Goal: Task Accomplishment & Management: Use online tool/utility

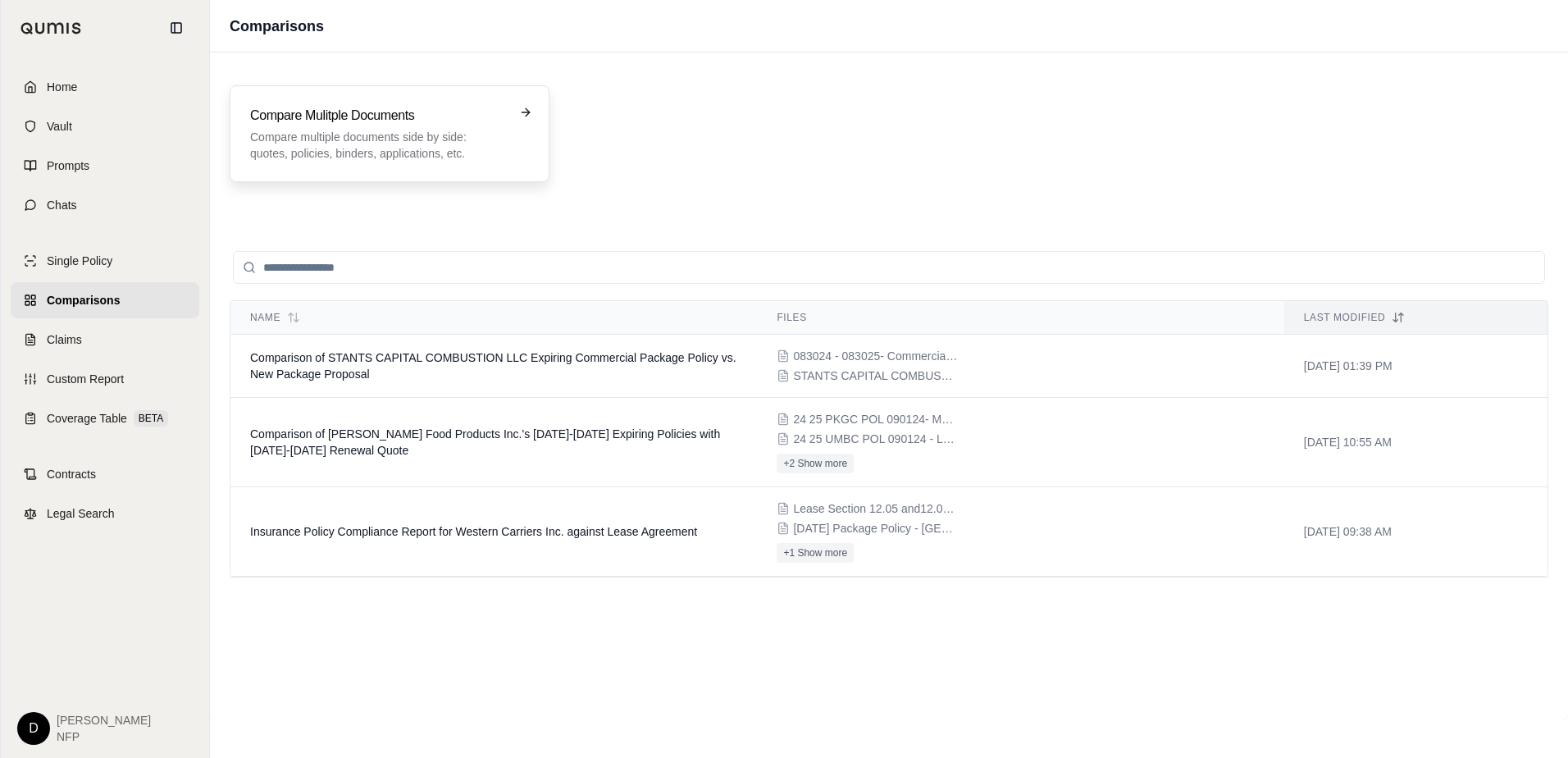
click at [507, 123] on div "Compare Mulitple Documents Compare multiple documents side by side: quotes, pol…" at bounding box center [389, 133] width 279 height 55
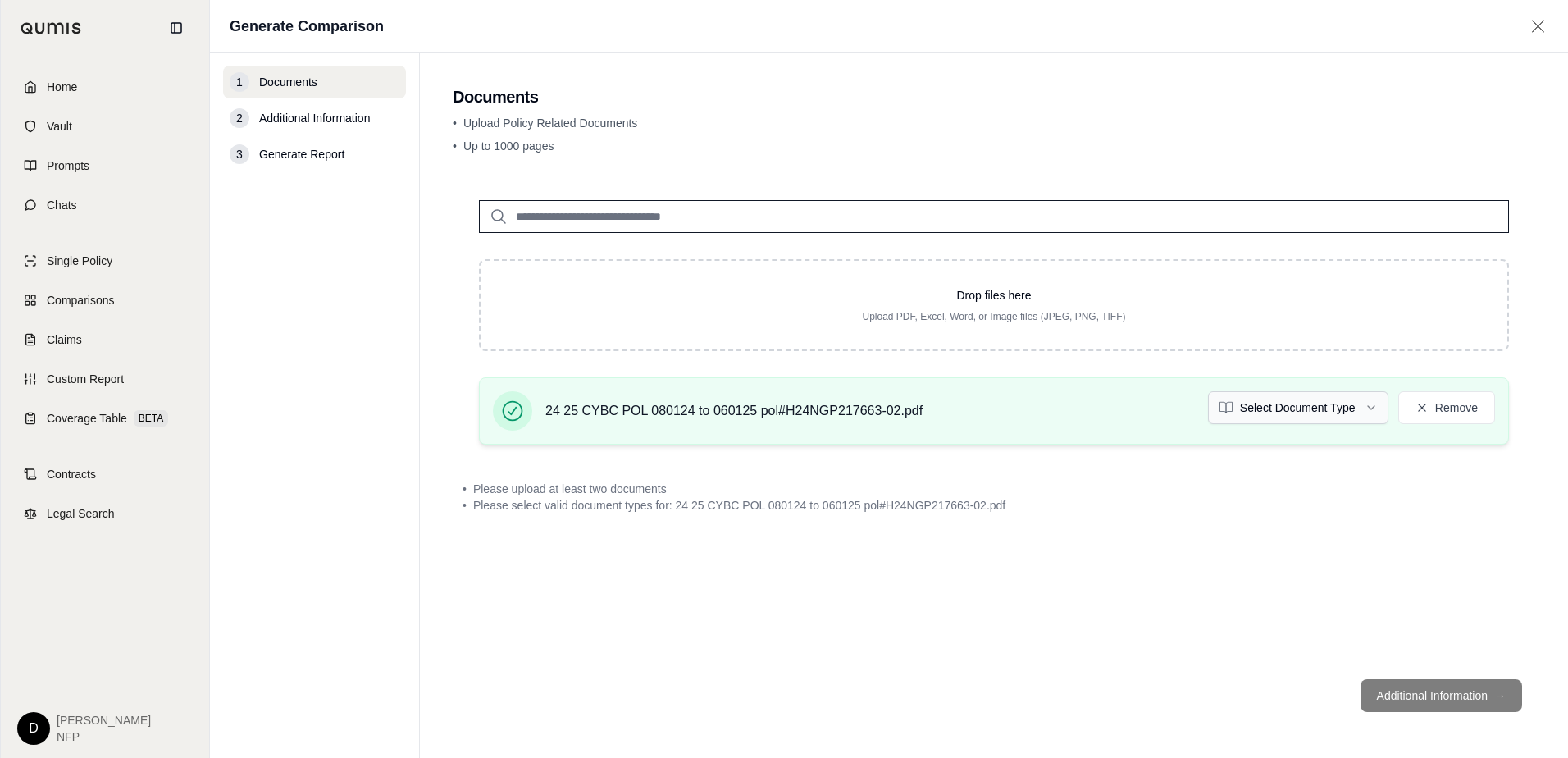
click at [1377, 406] on html "Home Vault Prompts Chats Single Policy Comparisons Claims Custom Report Coverag…" at bounding box center [784, 379] width 1568 height 758
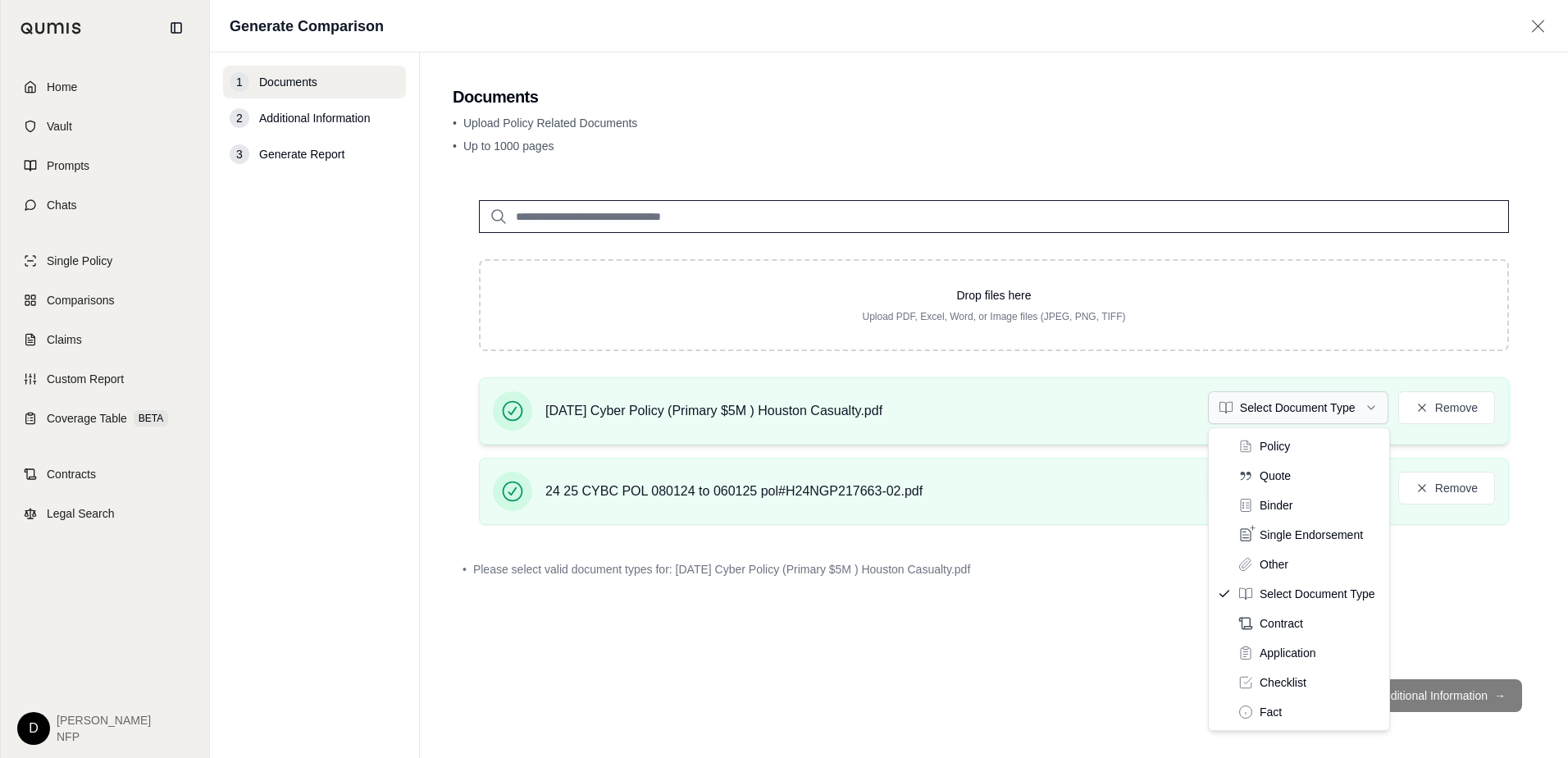
click at [1375, 409] on html "Home Vault Prompts Chats Single Policy Comparisons Claims Custom Report Coverag…" at bounding box center [784, 379] width 1568 height 758
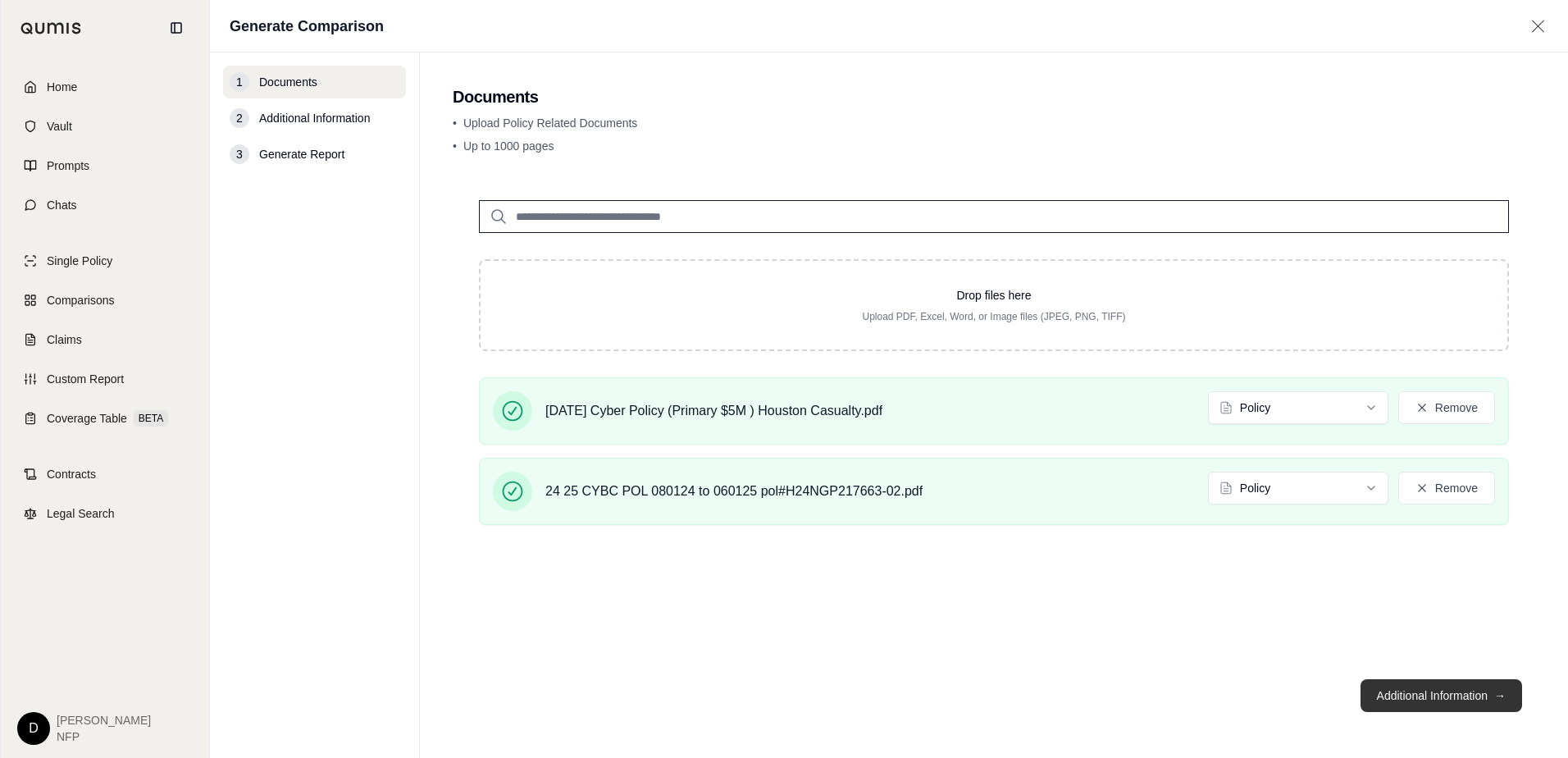
click at [1432, 698] on button "Additional Information →" at bounding box center [1441, 695] width 162 height 33
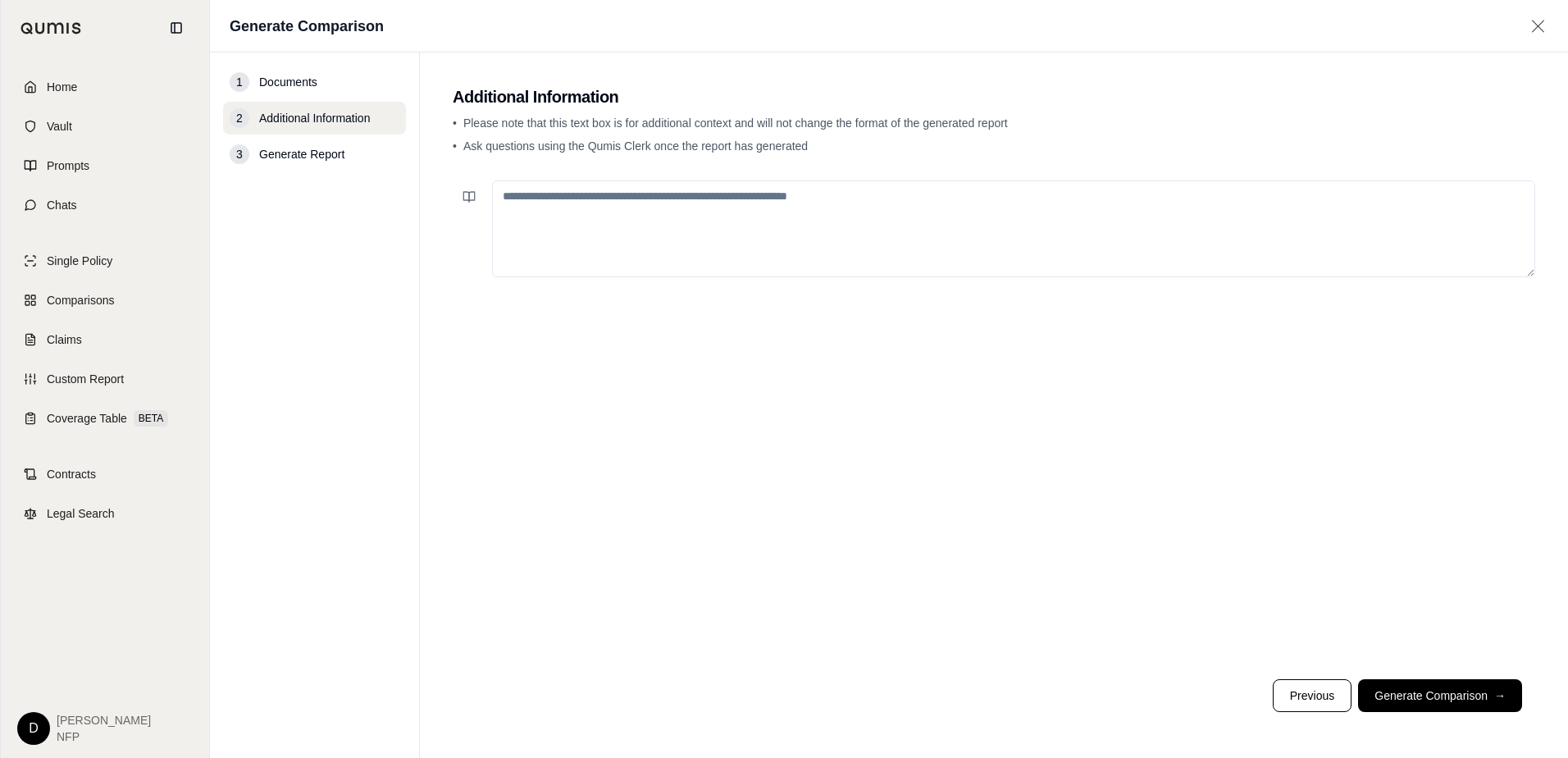
click at [593, 215] on textarea at bounding box center [1014, 229] width 1044 height 97
type textarea "**********"
click at [1470, 689] on button "Generate Comparison →" at bounding box center [1440, 695] width 164 height 33
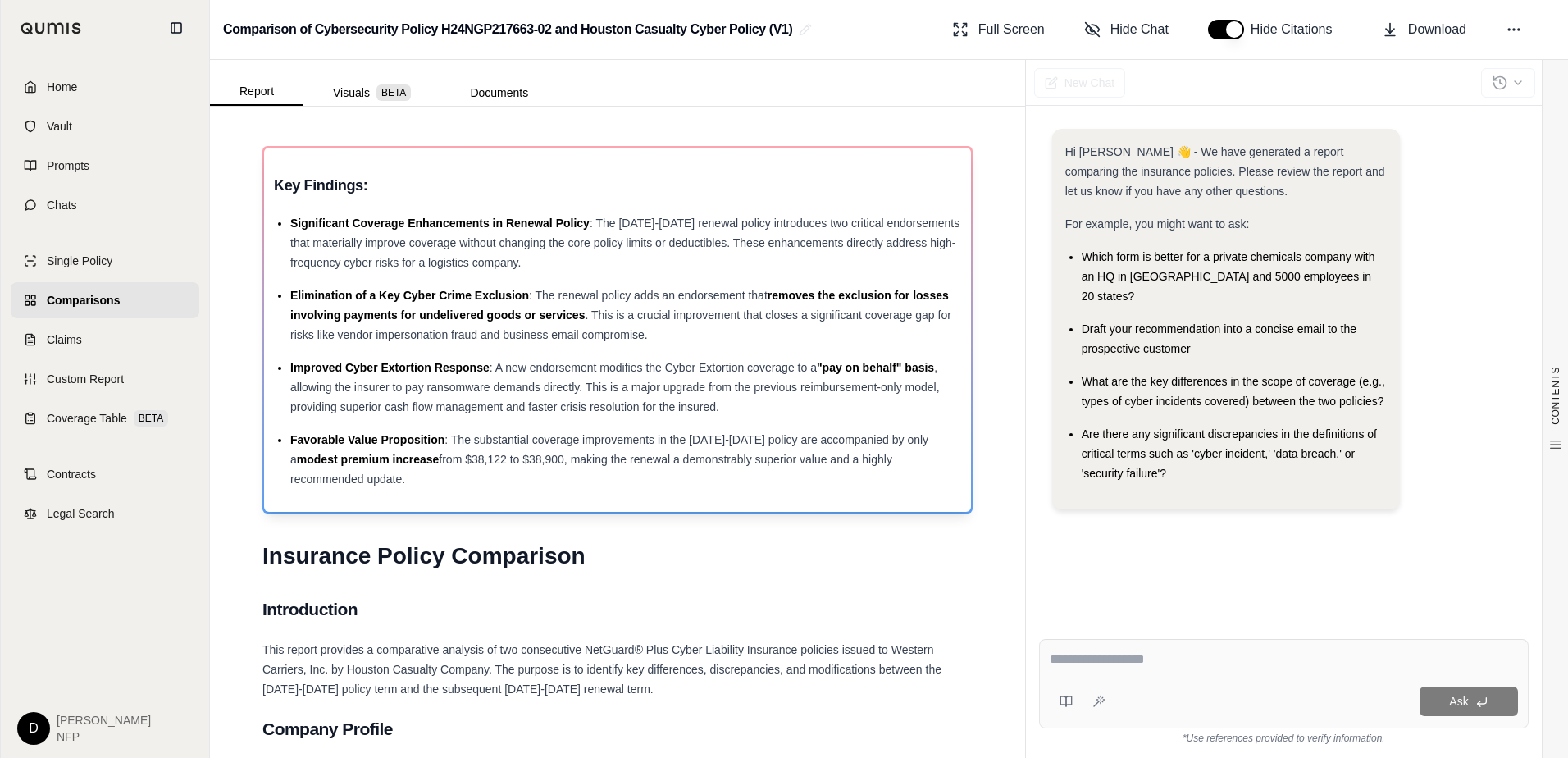
drag, startPoint x: 275, startPoint y: 188, endPoint x: 398, endPoint y: 473, distance: 310.4
click at [407, 486] on div "Key Findings: Significant Coverage Enhancements in Renewal Policy : The [DATE]-…" at bounding box center [617, 330] width 687 height 319
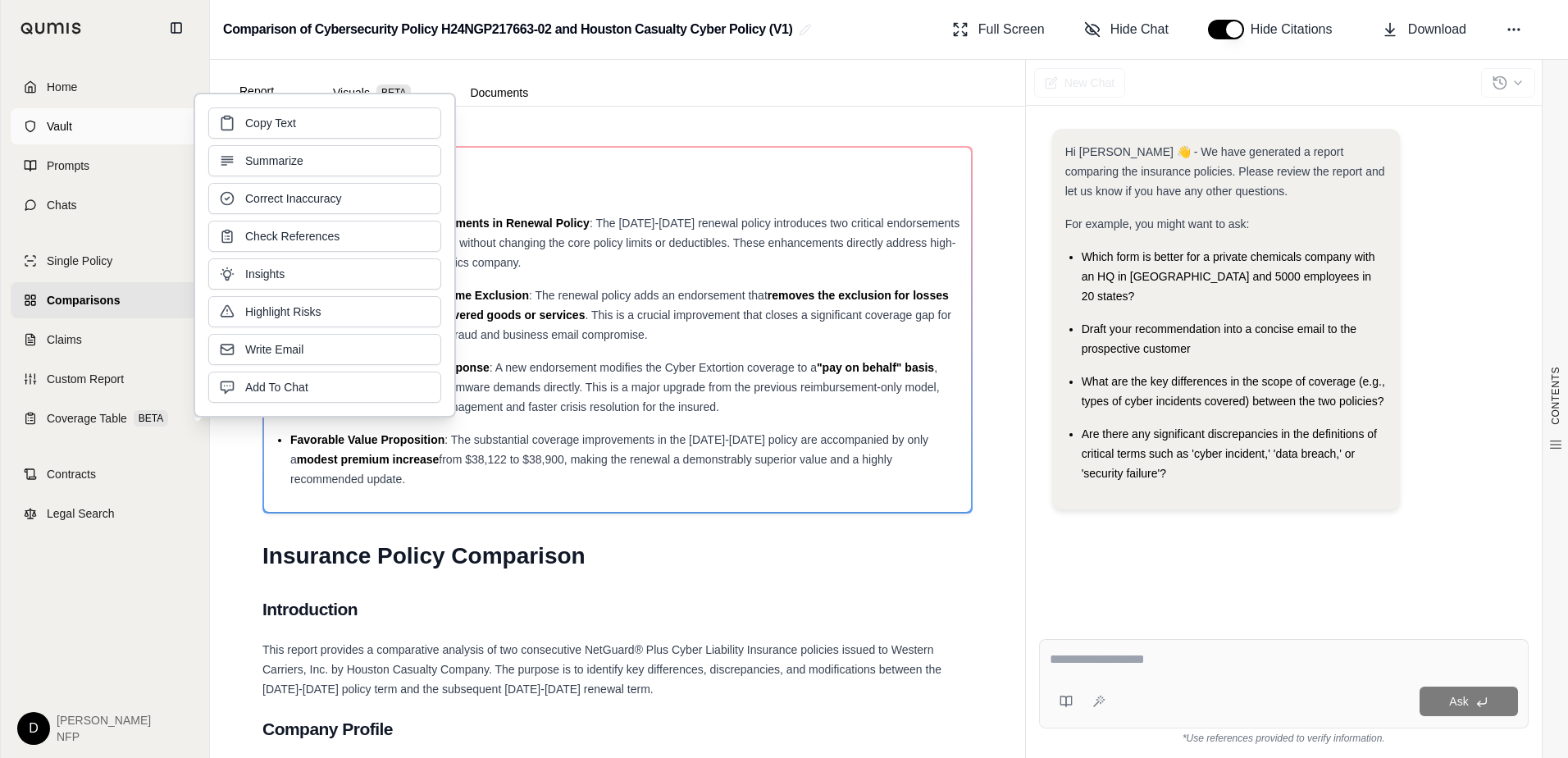
drag, startPoint x: 296, startPoint y: 117, endPoint x: 156, endPoint y: 132, distance: 140.8
click at [295, 117] on button "Copy Text" at bounding box center [325, 123] width 233 height 31
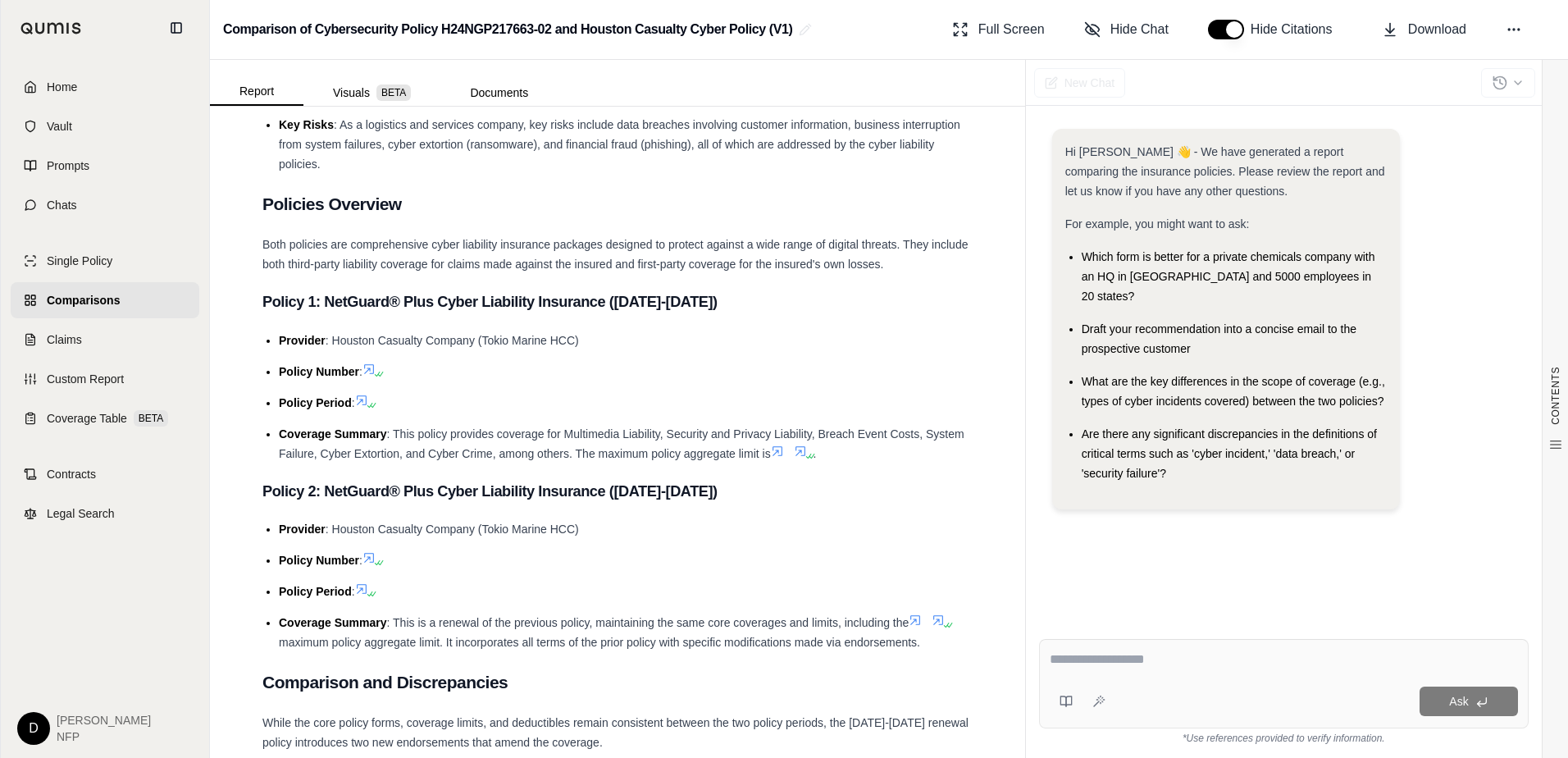
scroll to position [821, 0]
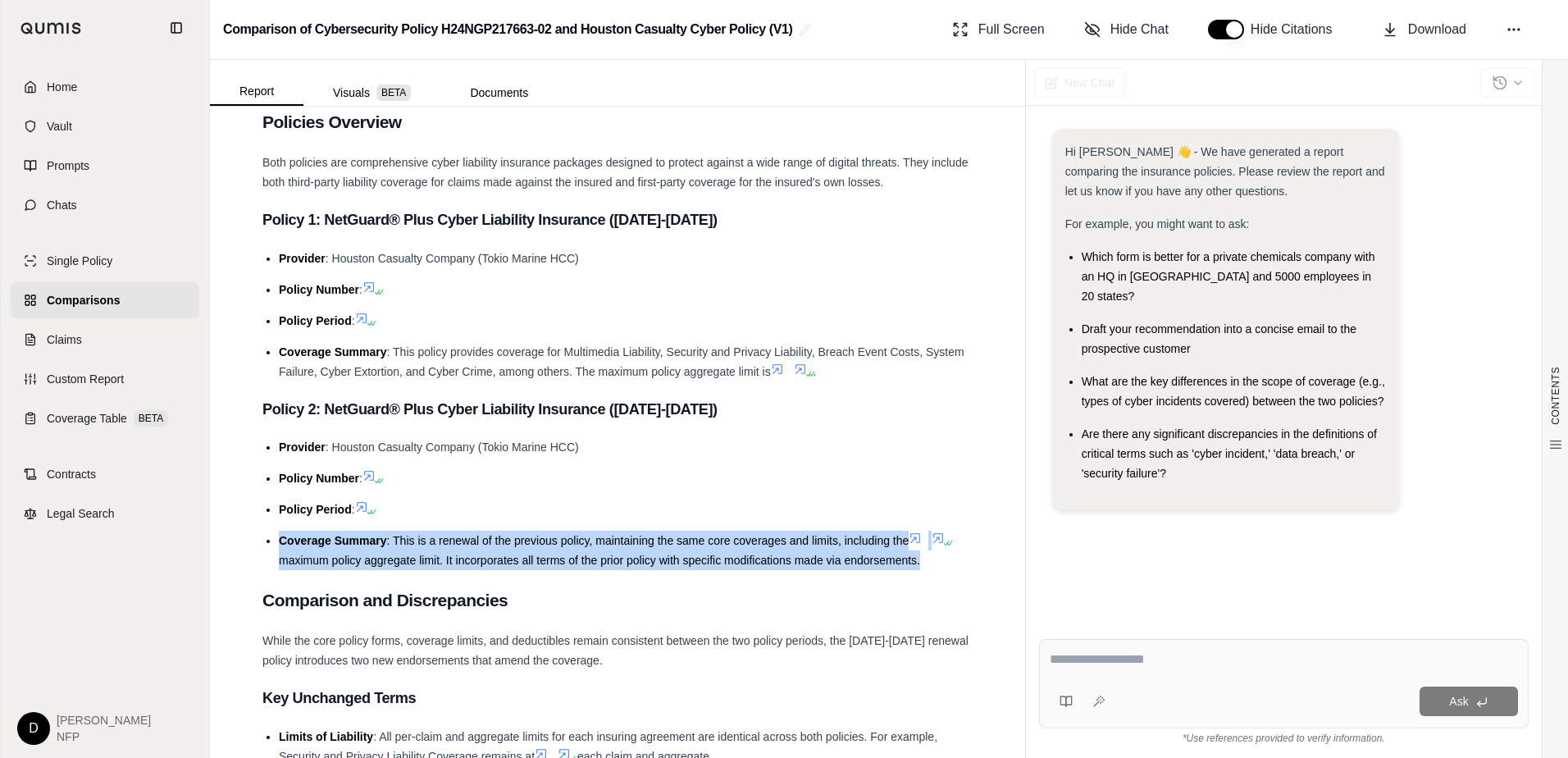
drag, startPoint x: 280, startPoint y: 543, endPoint x: 877, endPoint y: 560, distance: 597.2
click at [908, 565] on li "Coverage Summary : This is a renewal of the previous policy, maintaining the sa…" at bounding box center [625, 550] width 694 height 39
drag, startPoint x: 877, startPoint y: 560, endPoint x: 793, endPoint y: 546, distance: 85.2
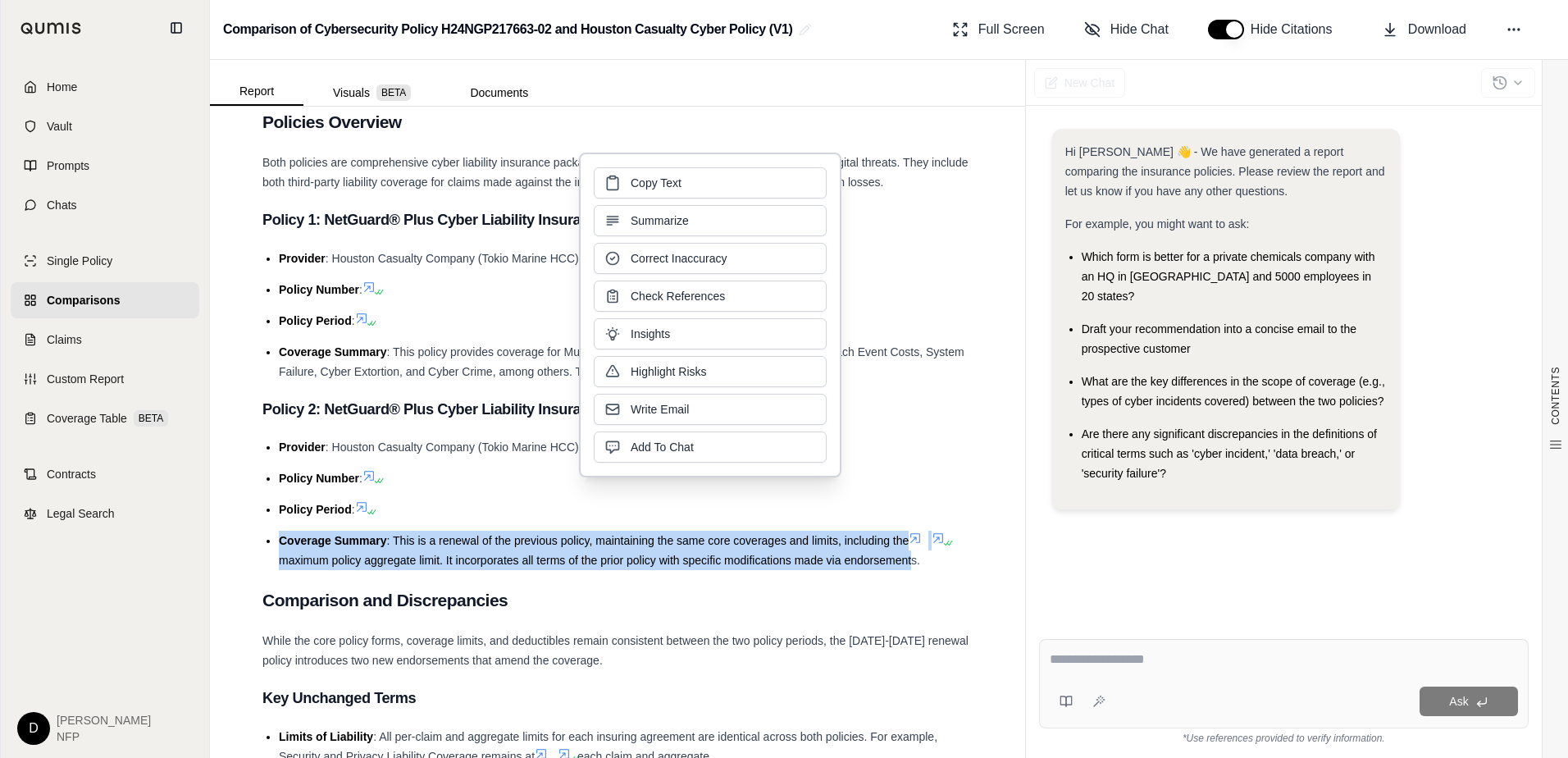
drag, startPoint x: 793, startPoint y: 546, endPoint x: 658, endPoint y: 184, distance: 386.4
click at [661, 184] on span "Copy Text" at bounding box center [656, 183] width 51 height 16
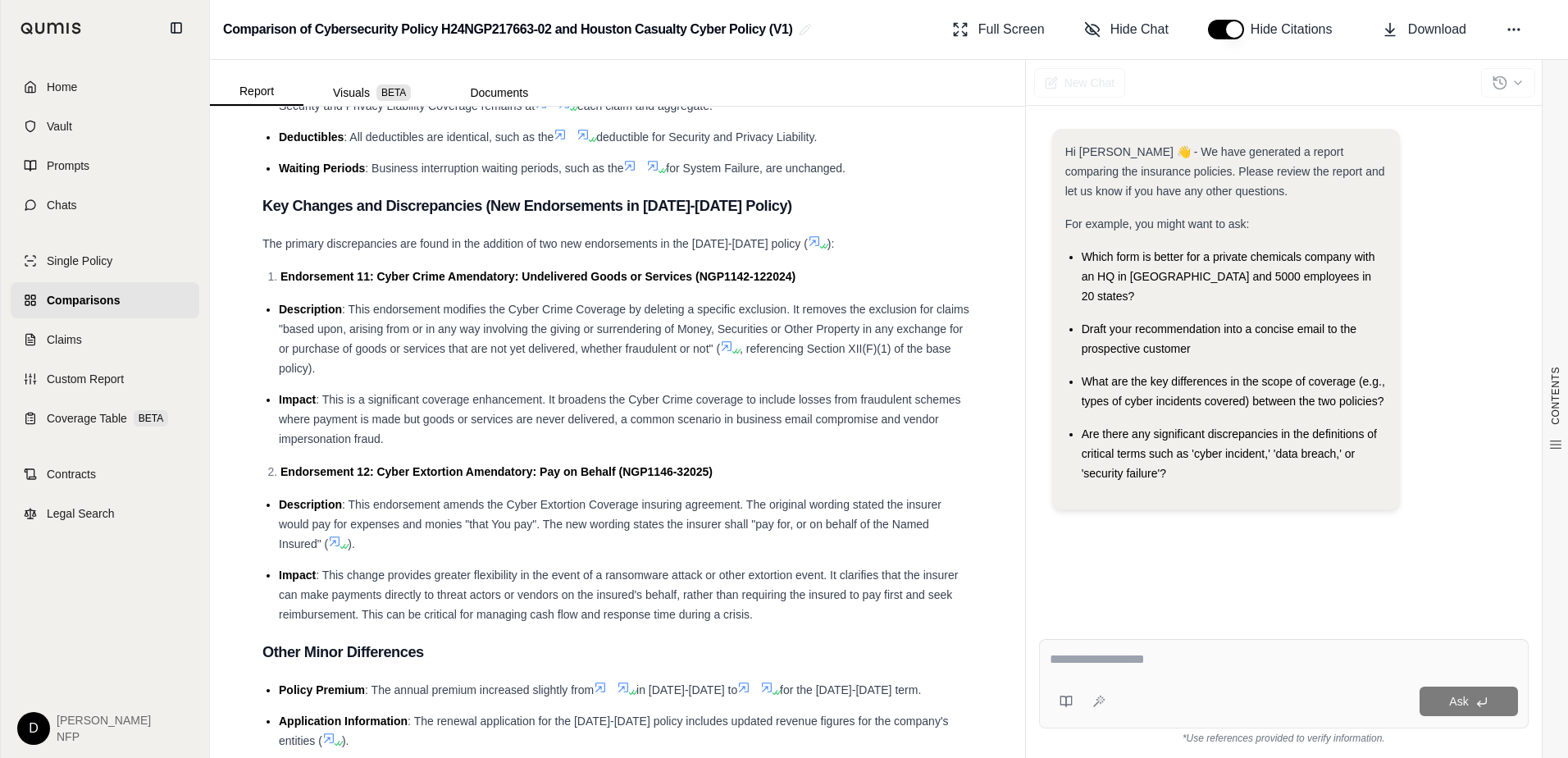
scroll to position [1581, 0]
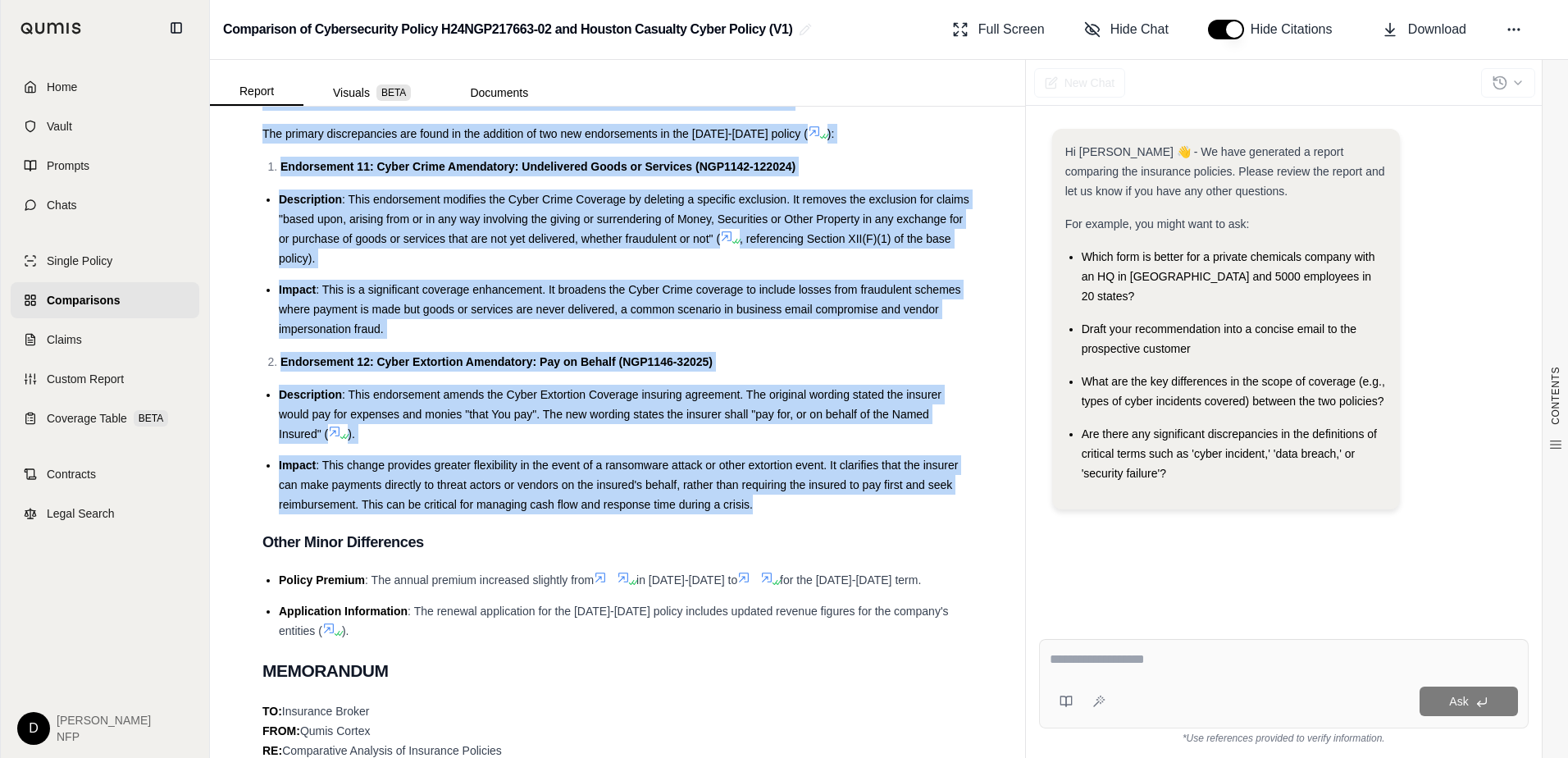
drag, startPoint x: 261, startPoint y: 316, endPoint x: 671, endPoint y: 503, distance: 450.6
click at [731, 512] on div "CONTENTS Table of Contents Key Findings: INSURANCE POLICY COMPARISON Introducti…" at bounding box center [618, 543] width 737 height 3994
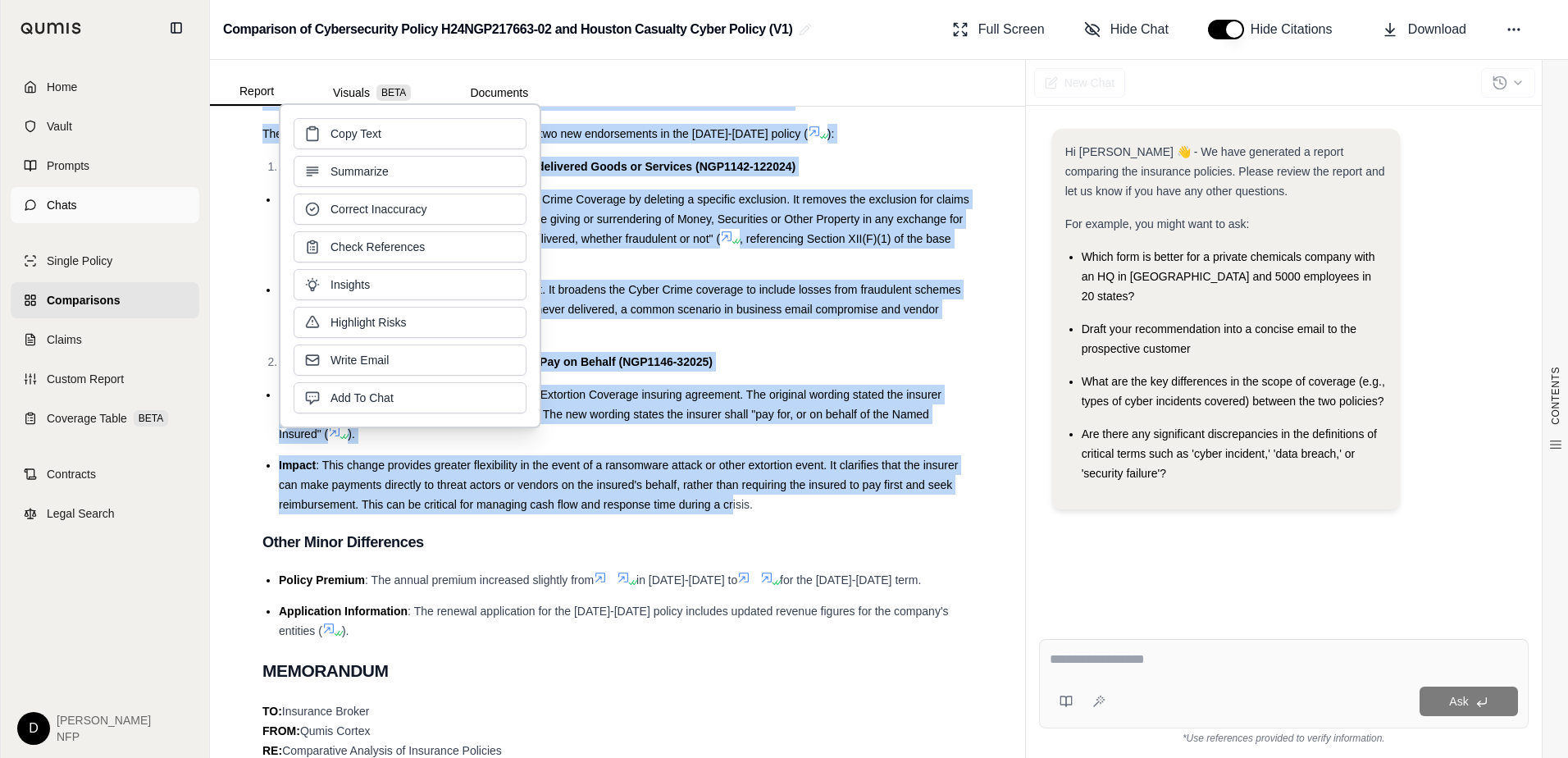
drag, startPoint x: 493, startPoint y: 497, endPoint x: 173, endPoint y: 205, distance: 433.2
click at [389, 134] on button "Copy Text" at bounding box center [410, 133] width 233 height 31
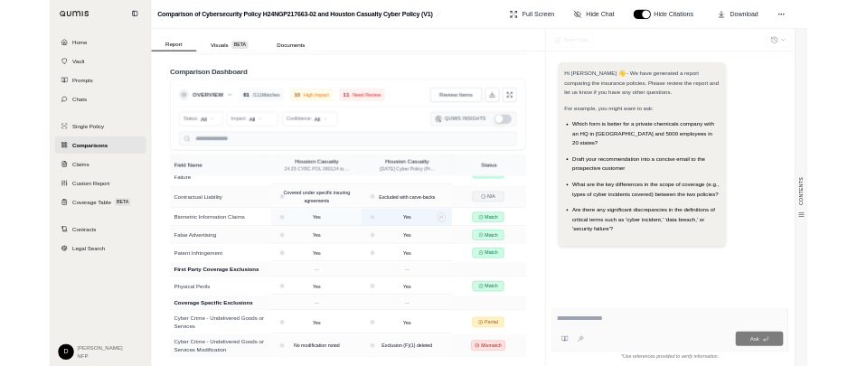
scroll to position [3706, 0]
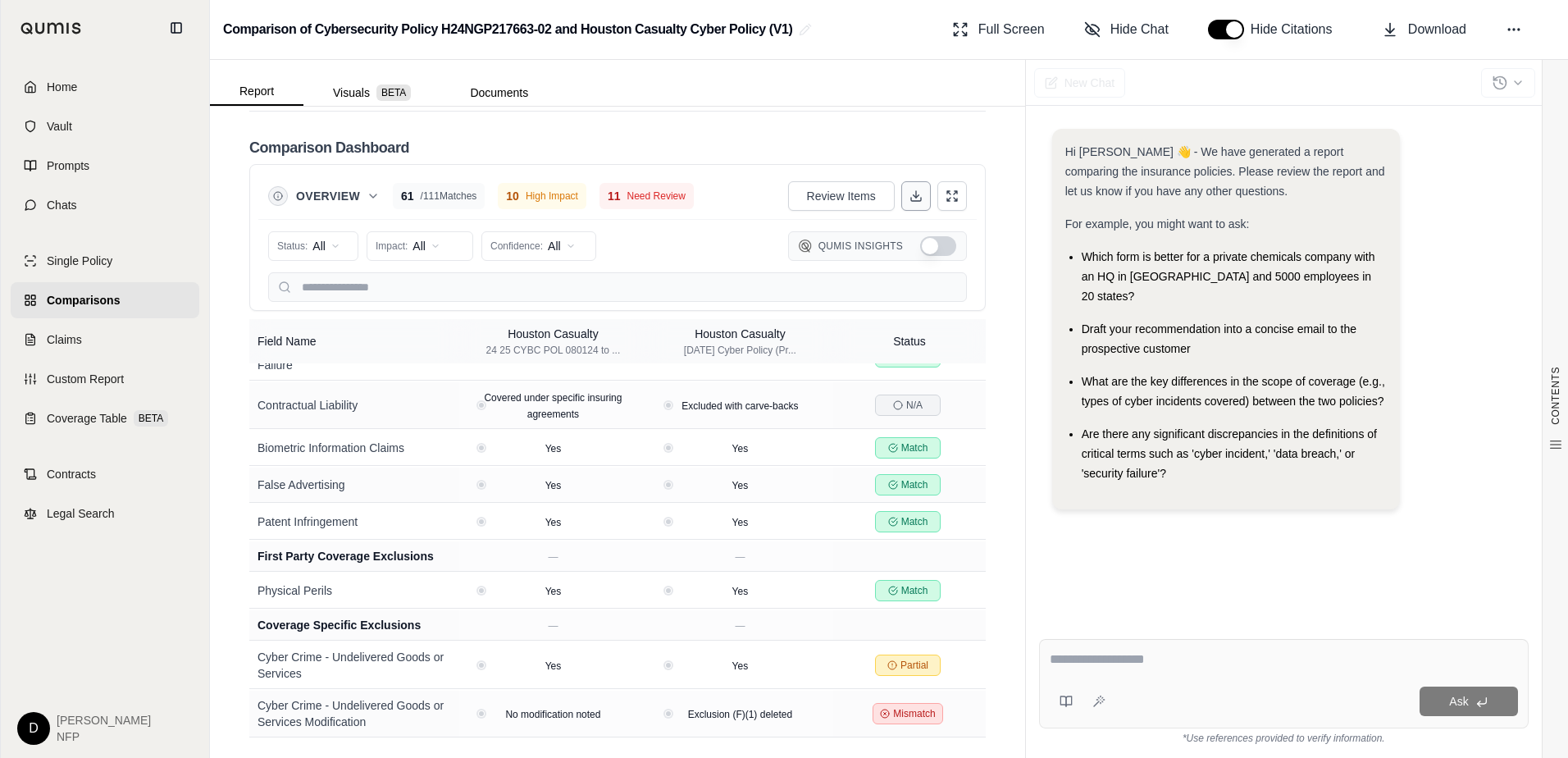
click at [909, 199] on icon at bounding box center [916, 196] width 13 height 13
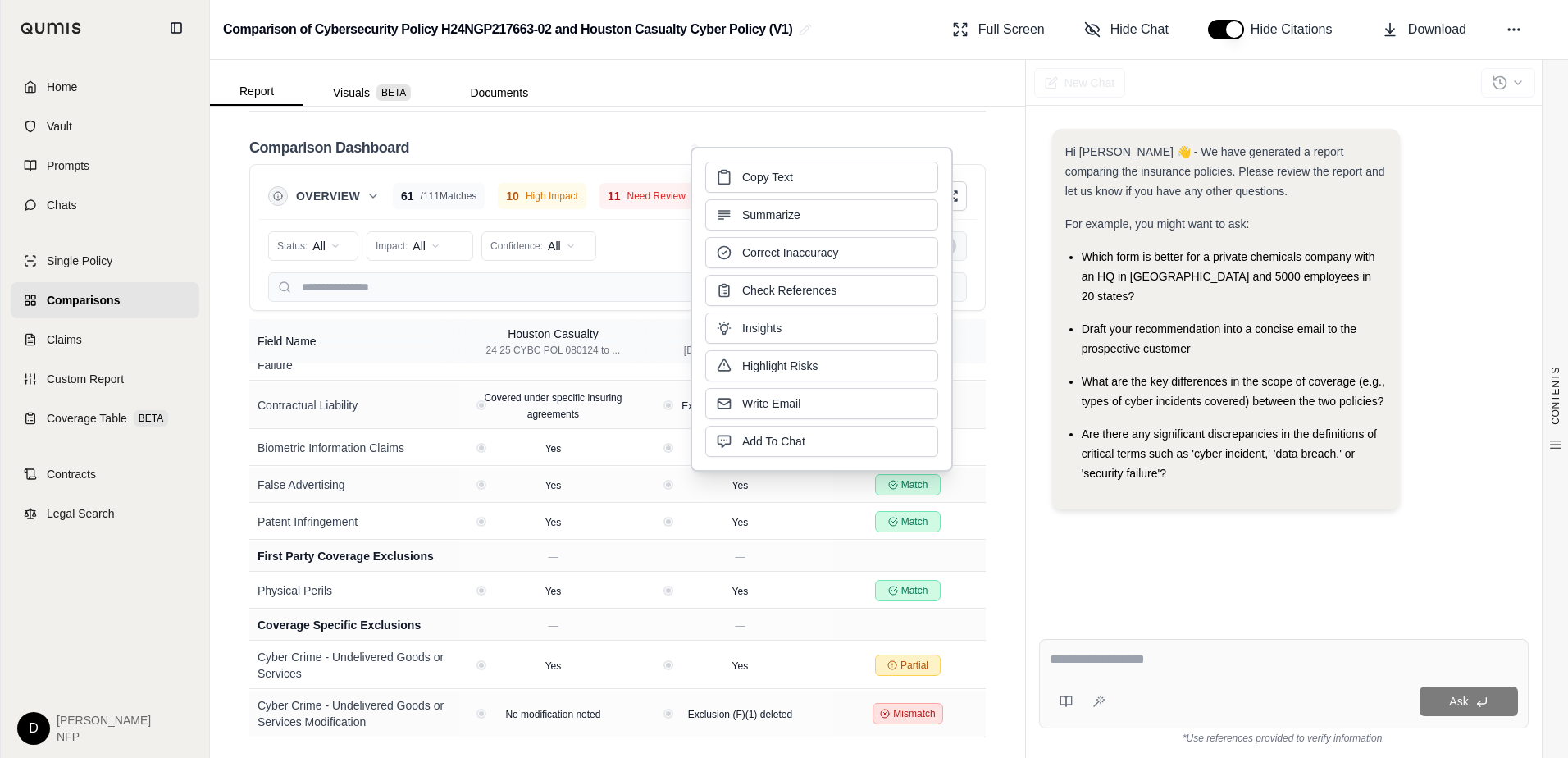
scroll to position [3954, 0]
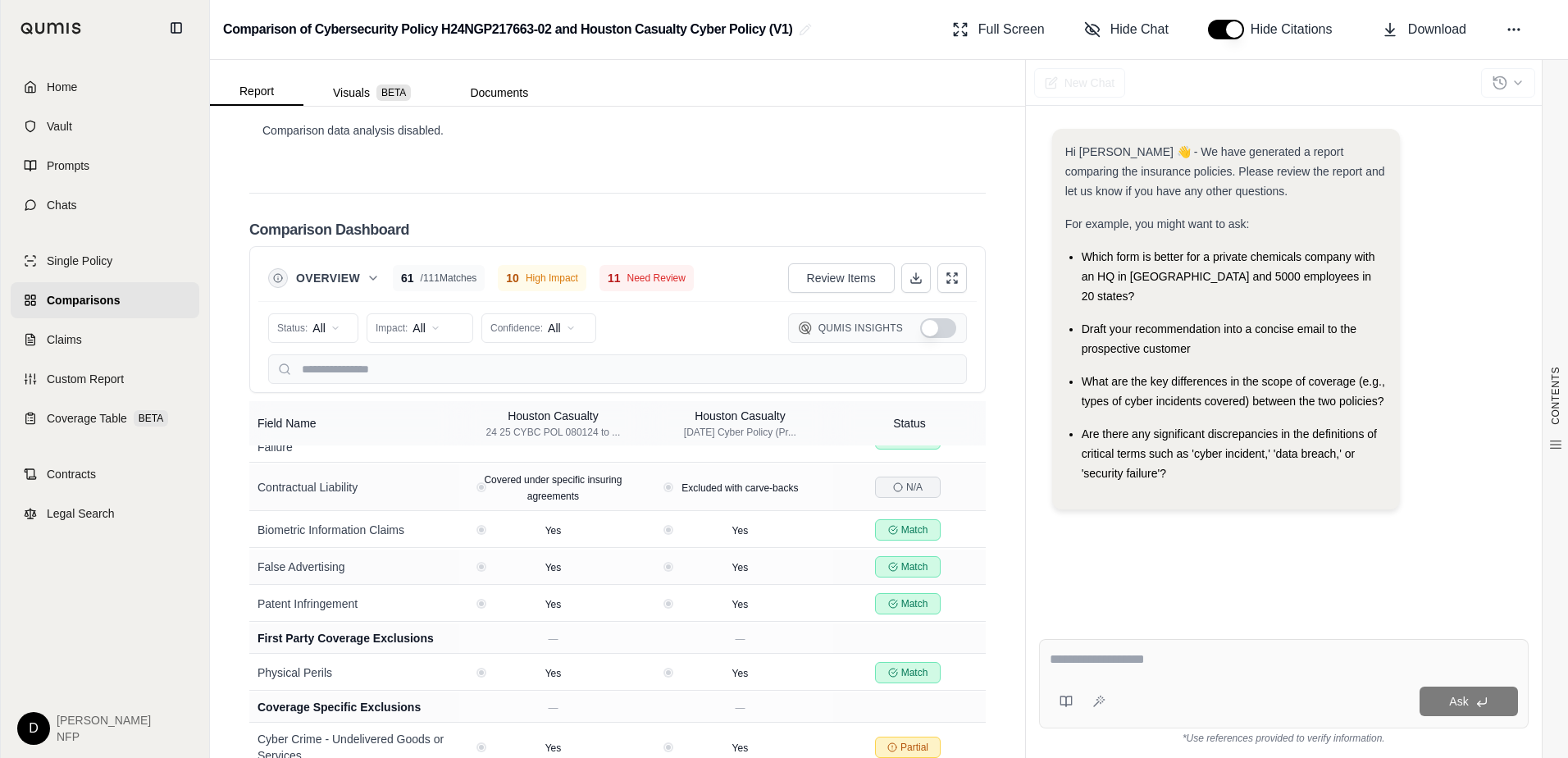
click at [589, 196] on div "Comparison Dashboard Overview 61 / 111 Matches 10 High Impact 11 Need Review Re…" at bounding box center [618, 506] width 737 height 627
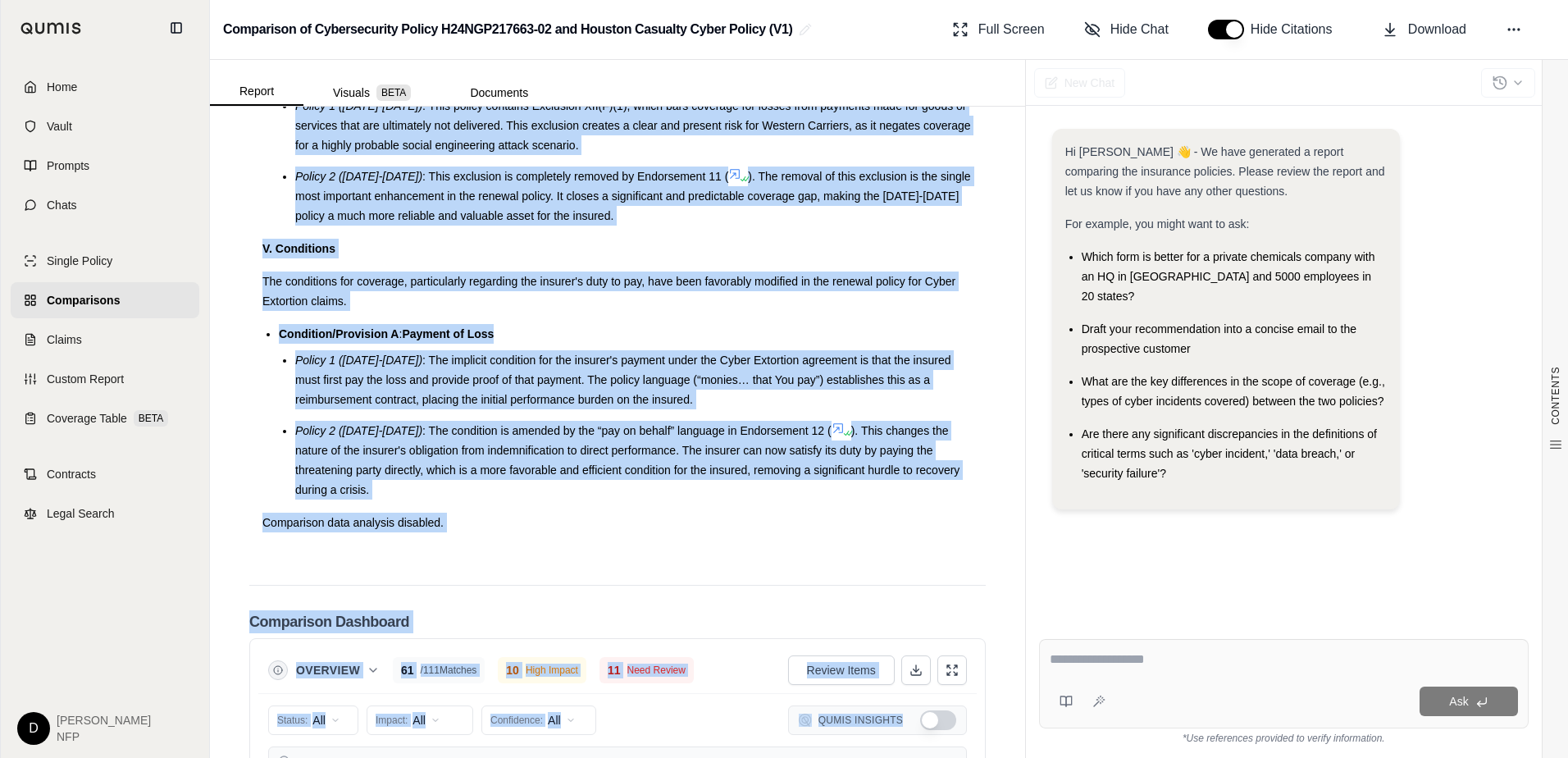
scroll to position [3569, 0]
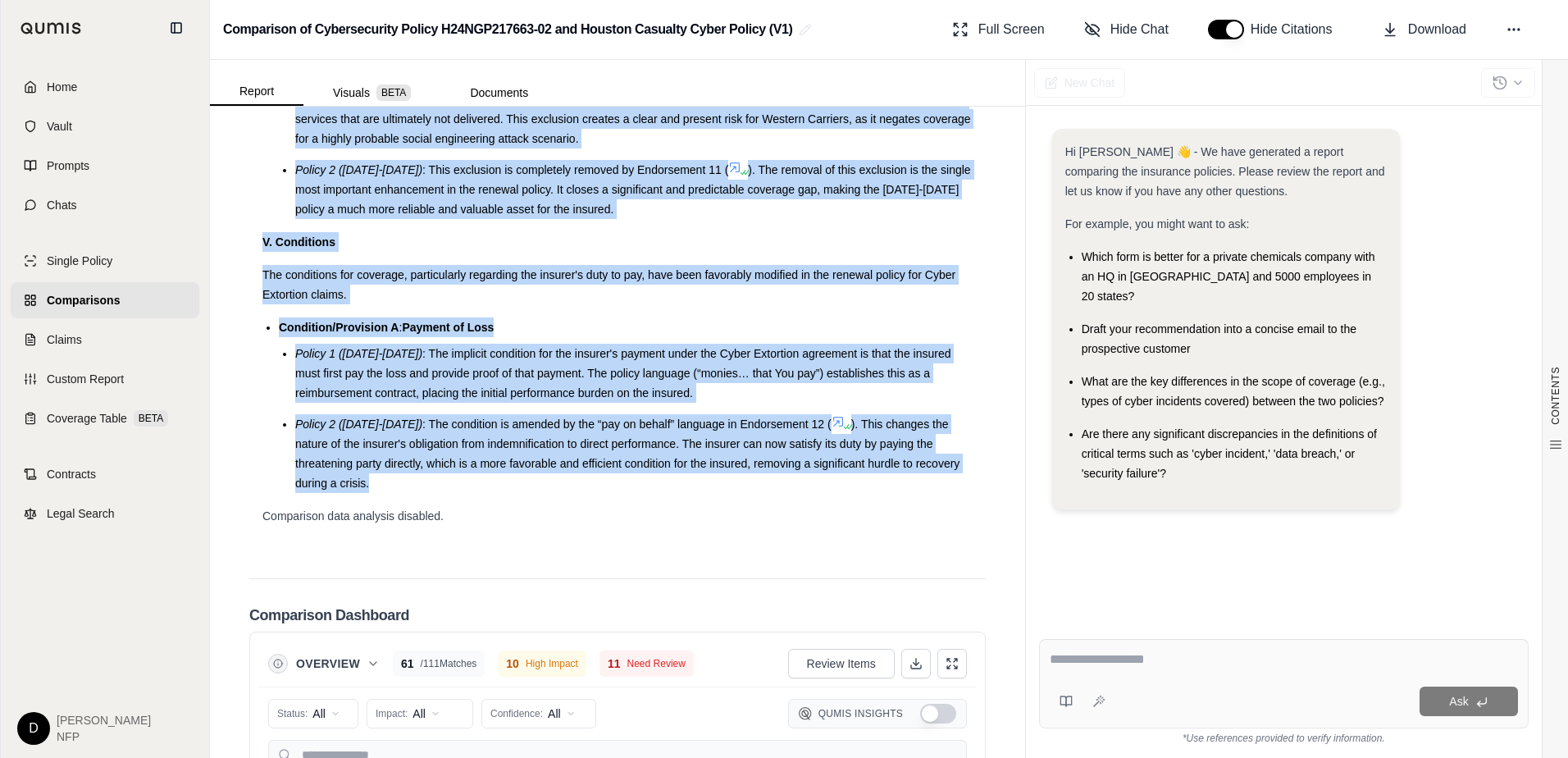
drag, startPoint x: 269, startPoint y: 264, endPoint x: 426, endPoint y: 487, distance: 272.7
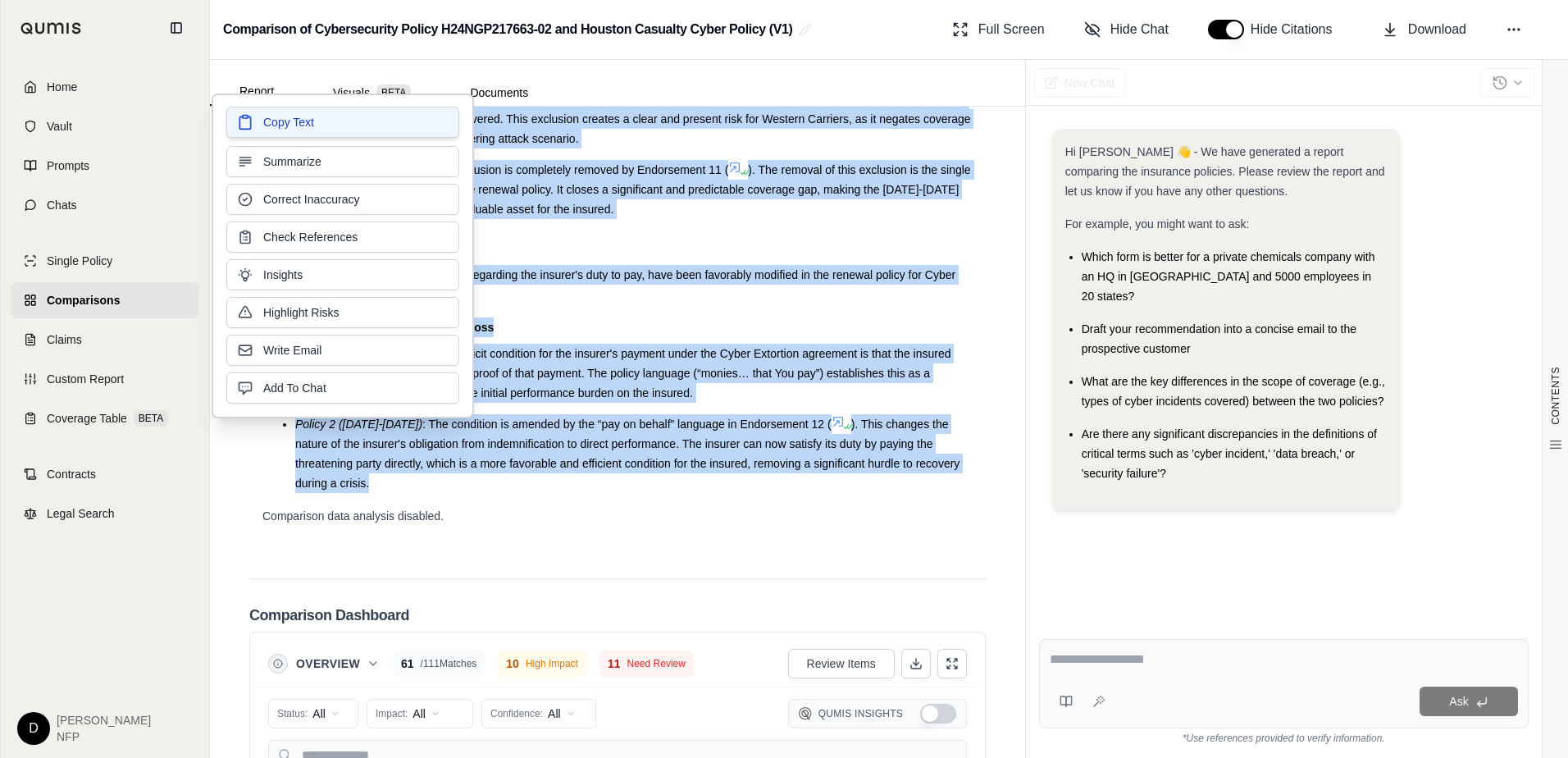
click at [268, 123] on span "Copy Text" at bounding box center [289, 123] width 51 height 16
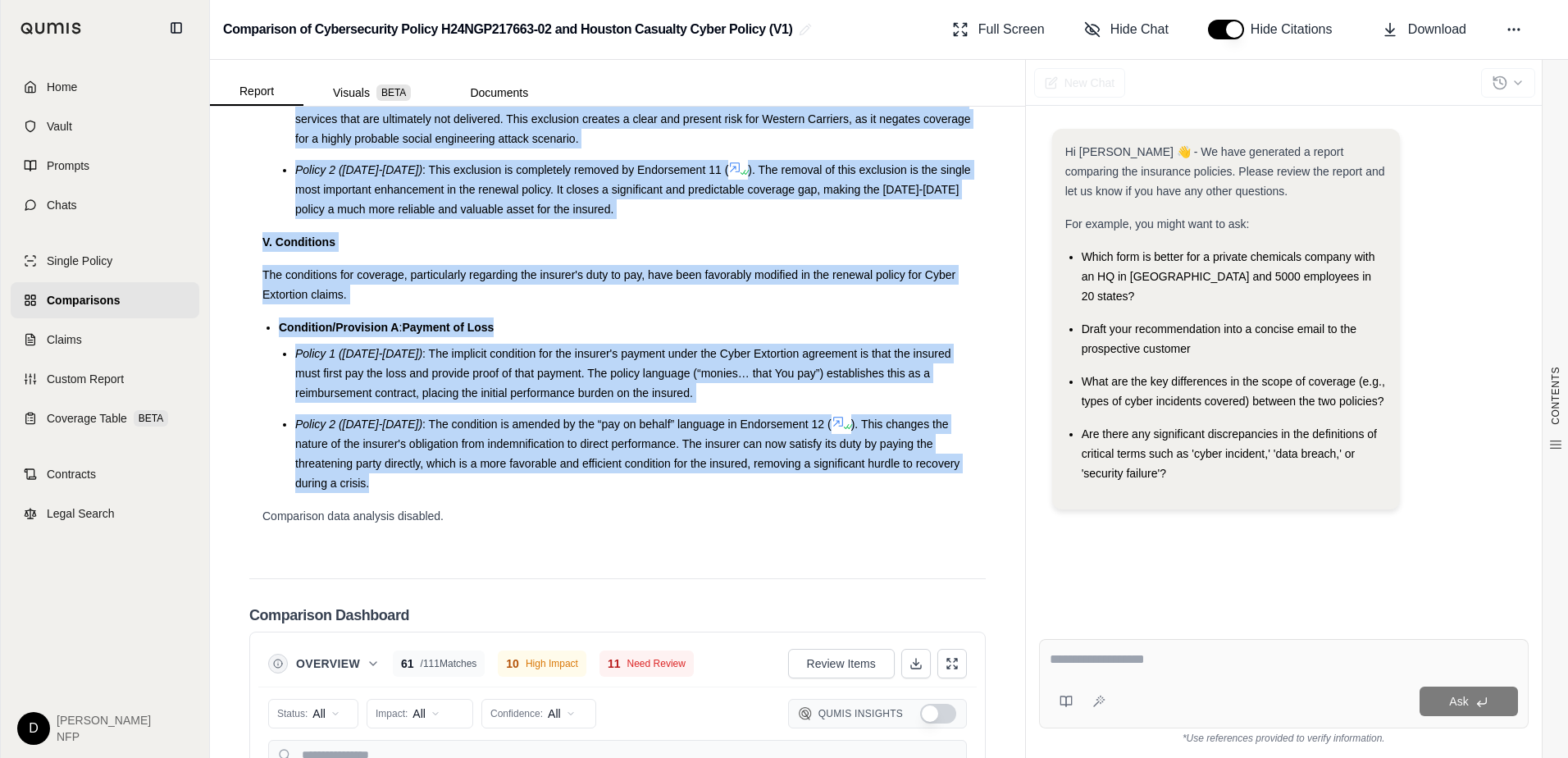
click at [337, 198] on li "Policy 2 ([DATE]-[DATE]) : This exclusion is completely removed by Endorsement …" at bounding box center [633, 189] width 678 height 59
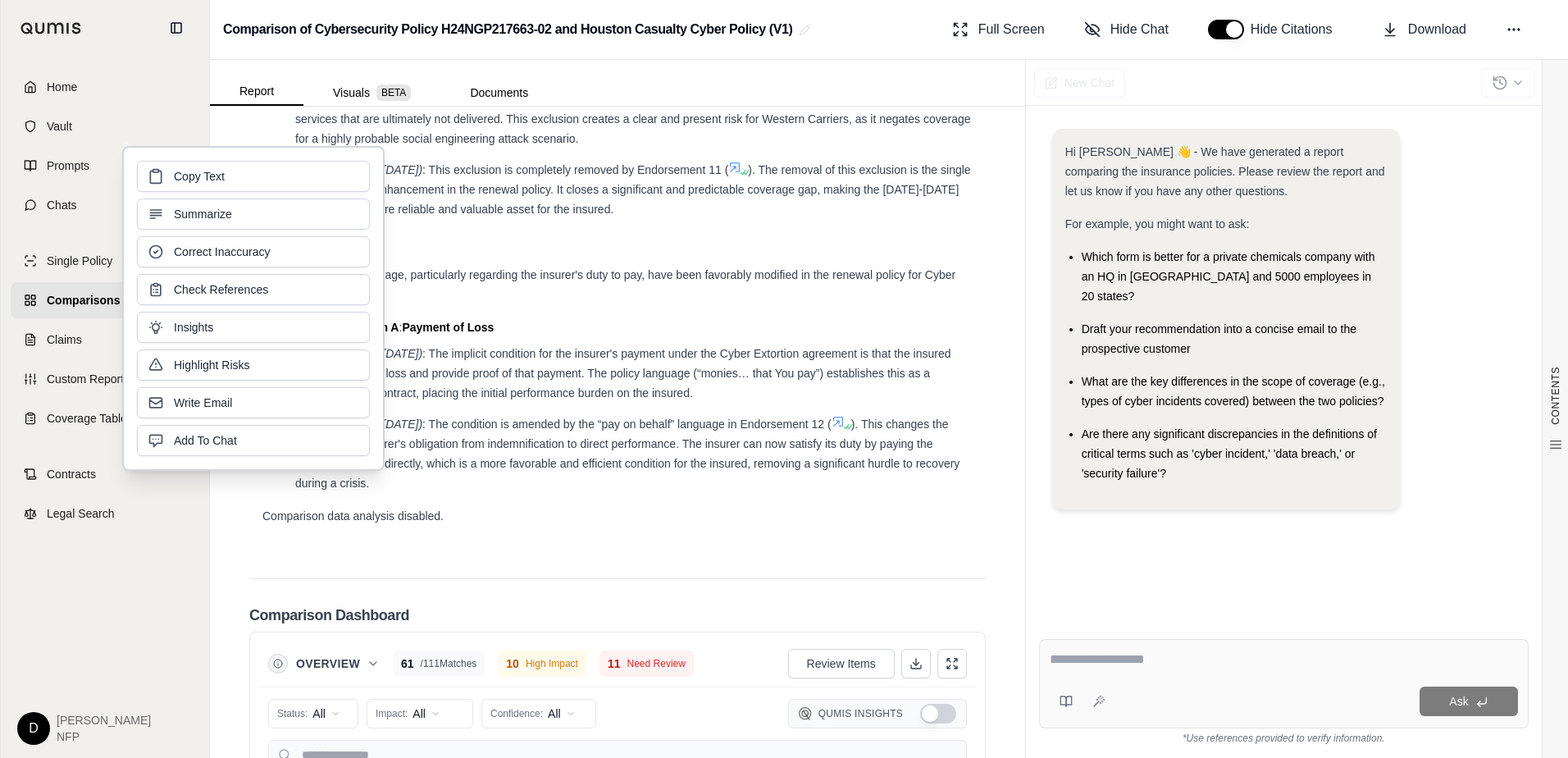
click at [279, 208] on button "Summarize" at bounding box center [253, 214] width 233 height 31
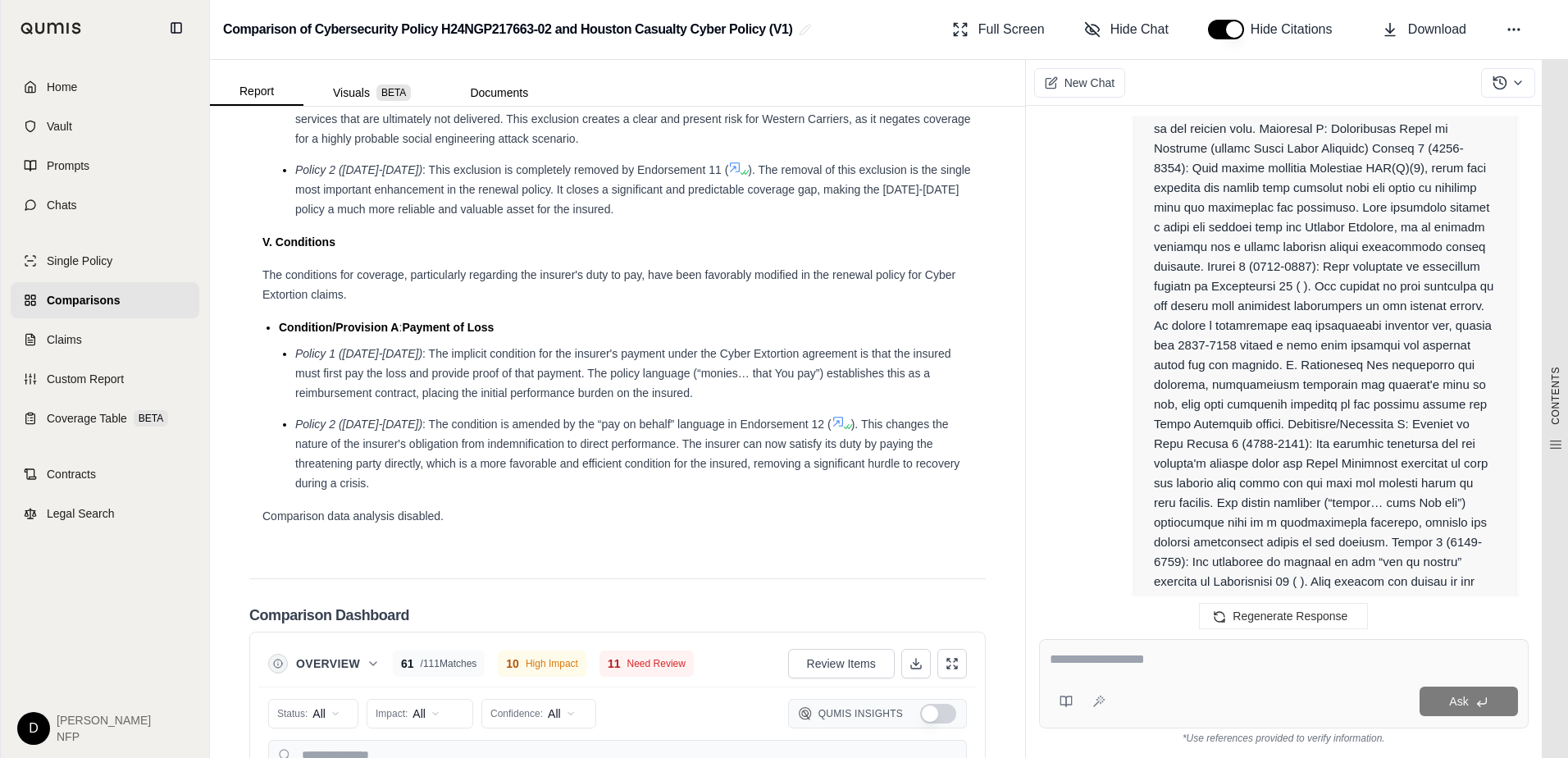
scroll to position [2320, 0]
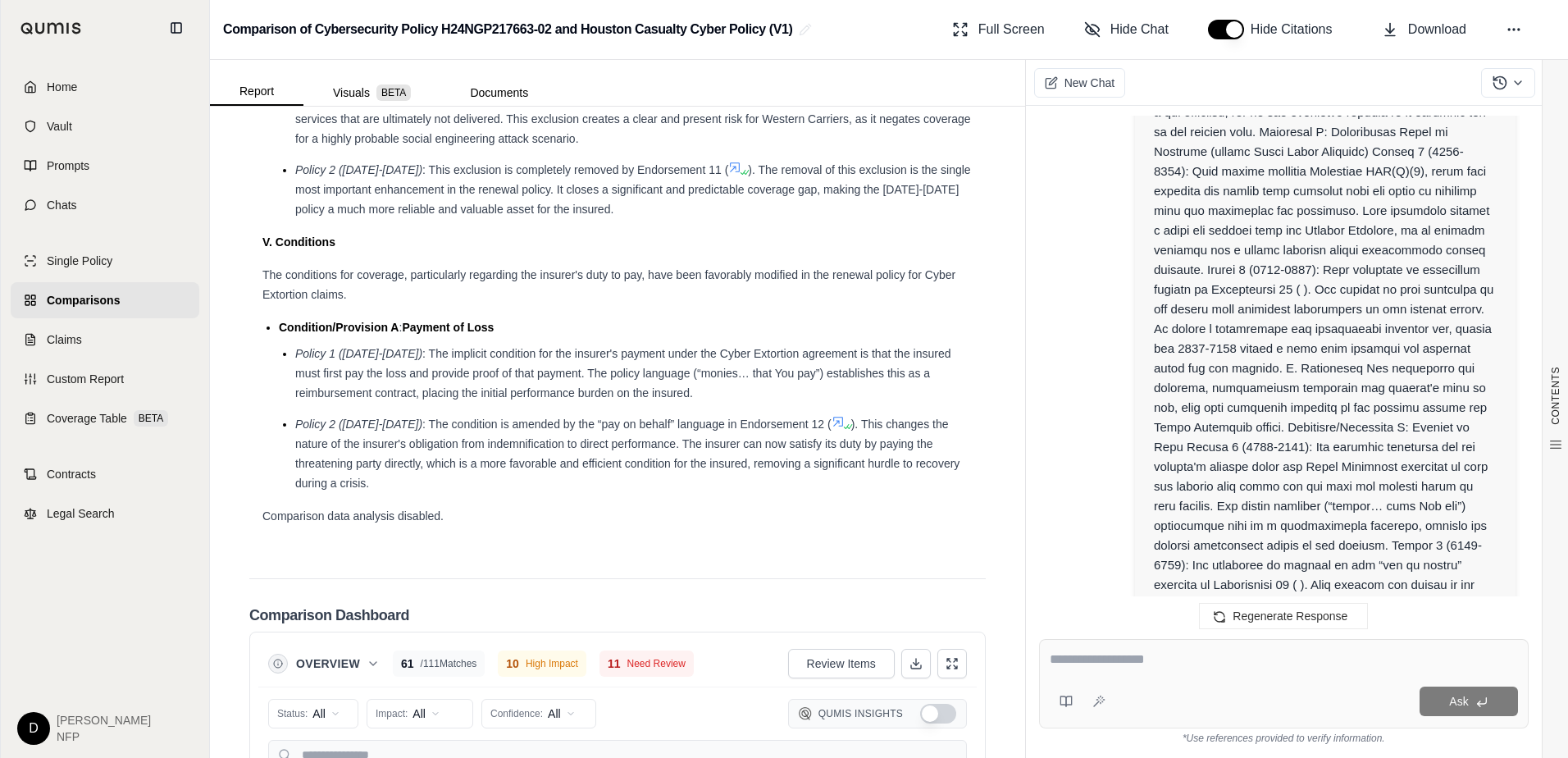
click at [1448, 36] on span "Download" at bounding box center [1437, 30] width 58 height 20
click at [499, 96] on button "Documents" at bounding box center [498, 93] width 117 height 26
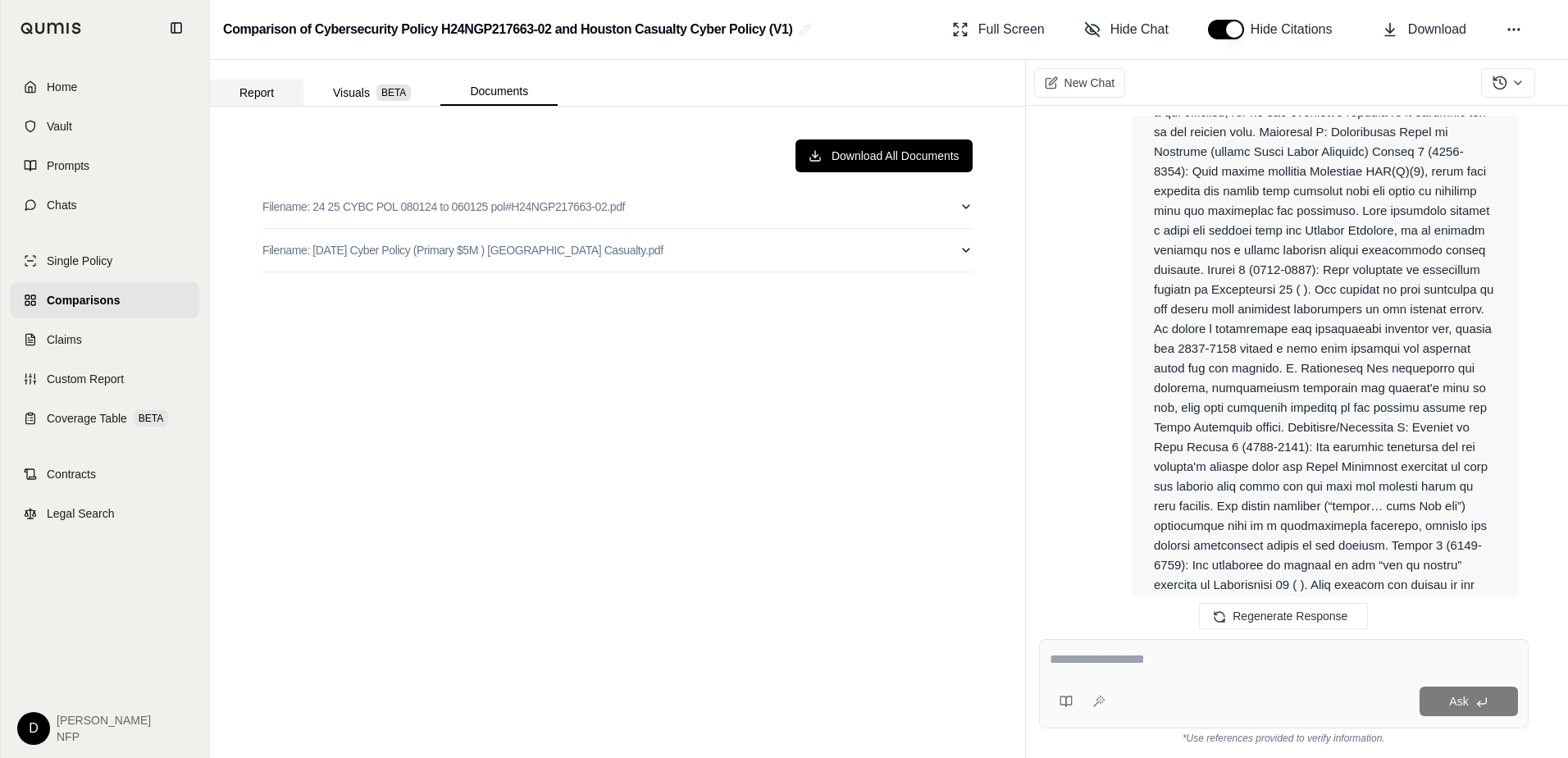
click at [251, 90] on button "Report" at bounding box center [256, 93] width 93 height 26
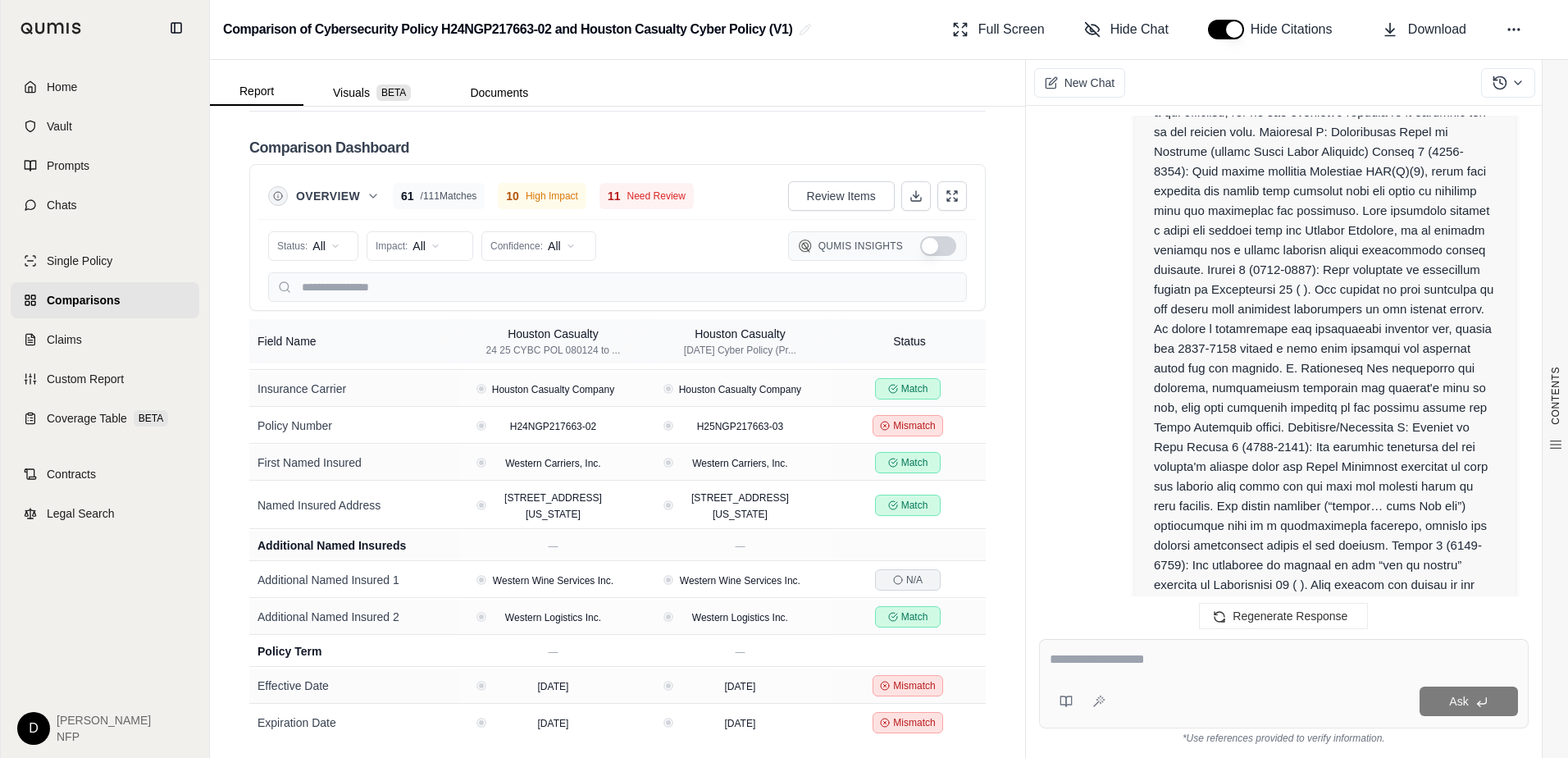
scroll to position [0, 0]
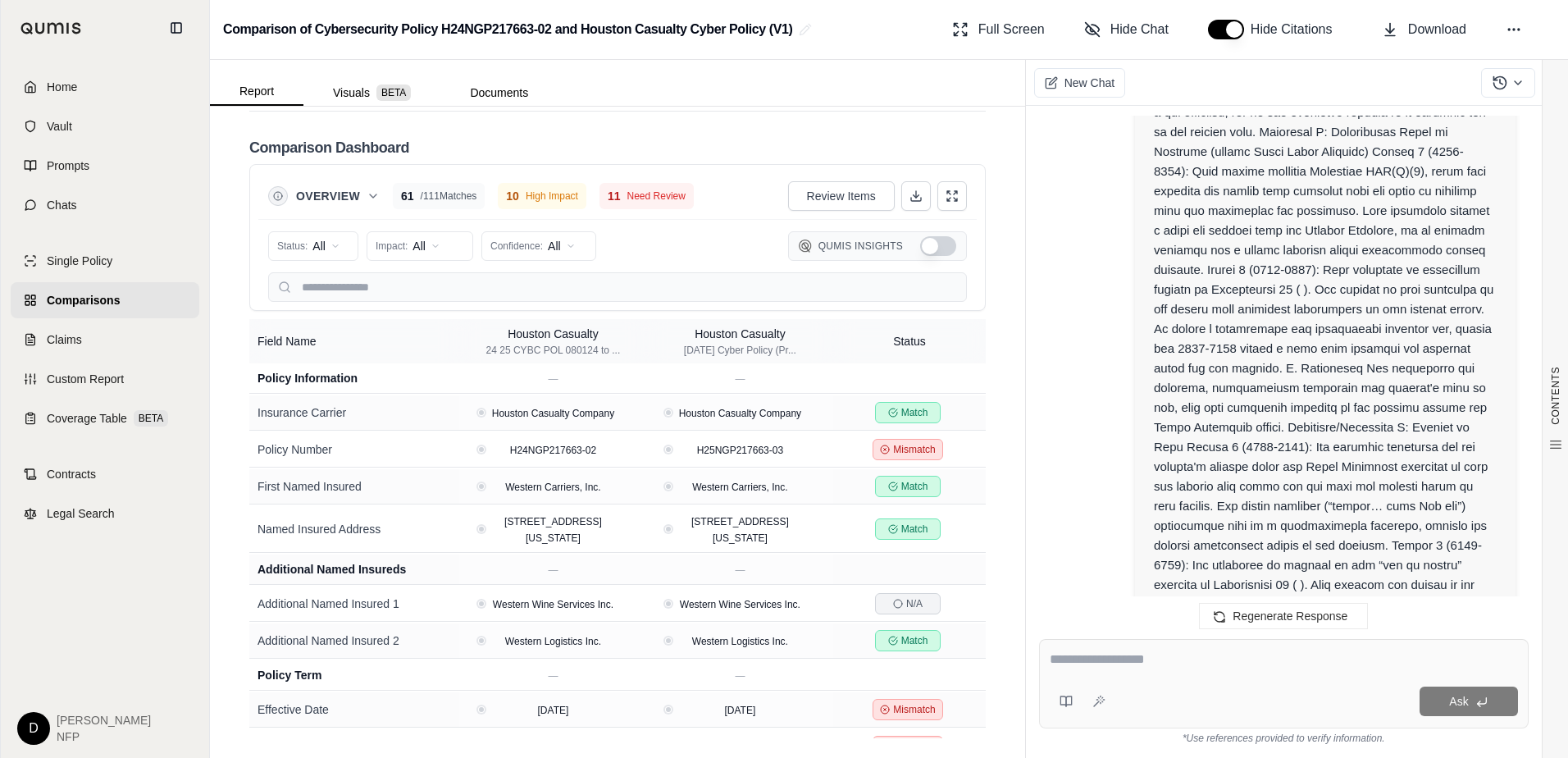
click at [138, 298] on link "Comparisons" at bounding box center [105, 300] width 189 height 36
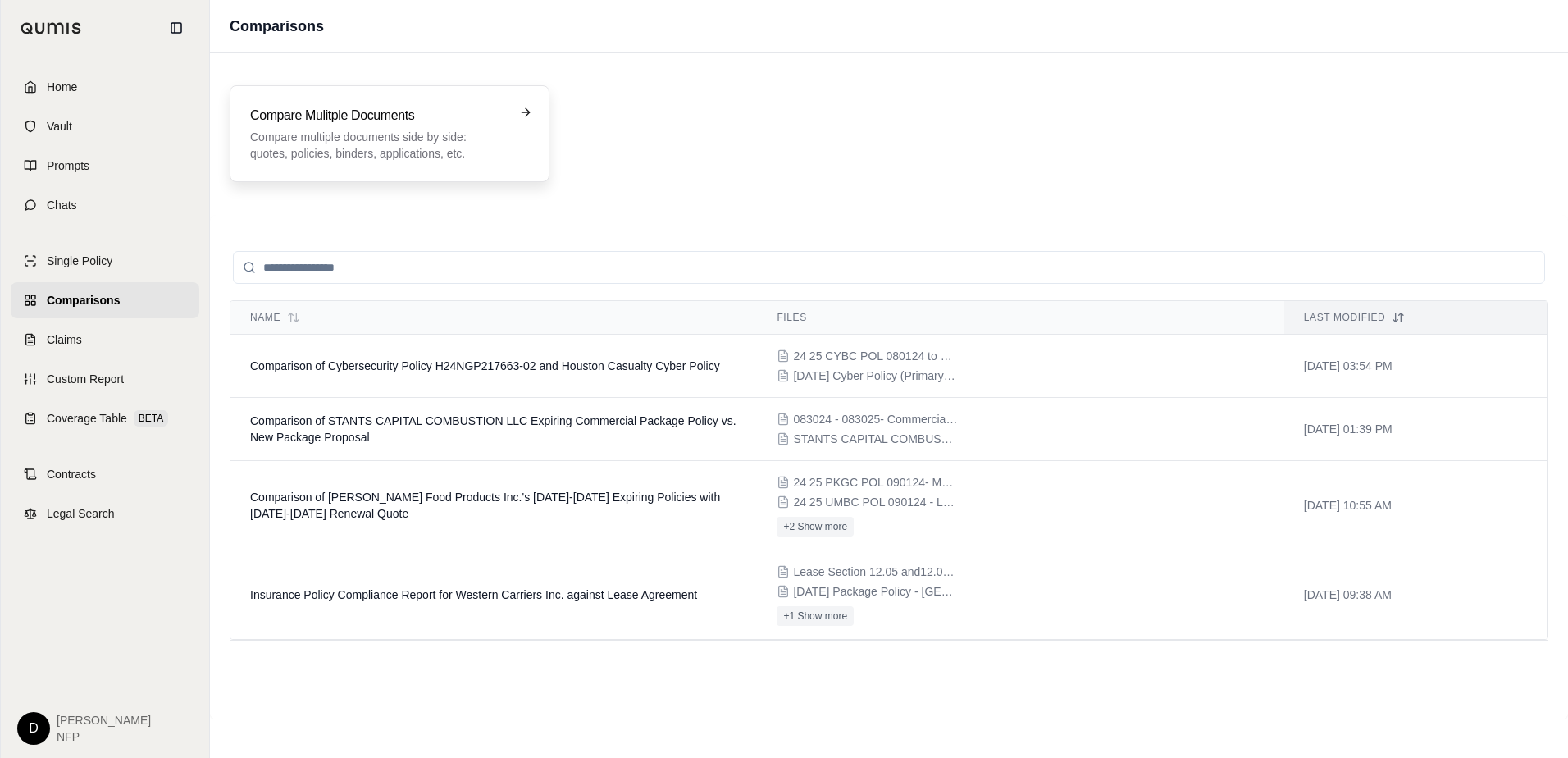
click at [516, 115] on div "Compare Mulitple Documents Compare multiple documents side by side: quotes, pol…" at bounding box center [389, 133] width 279 height 55
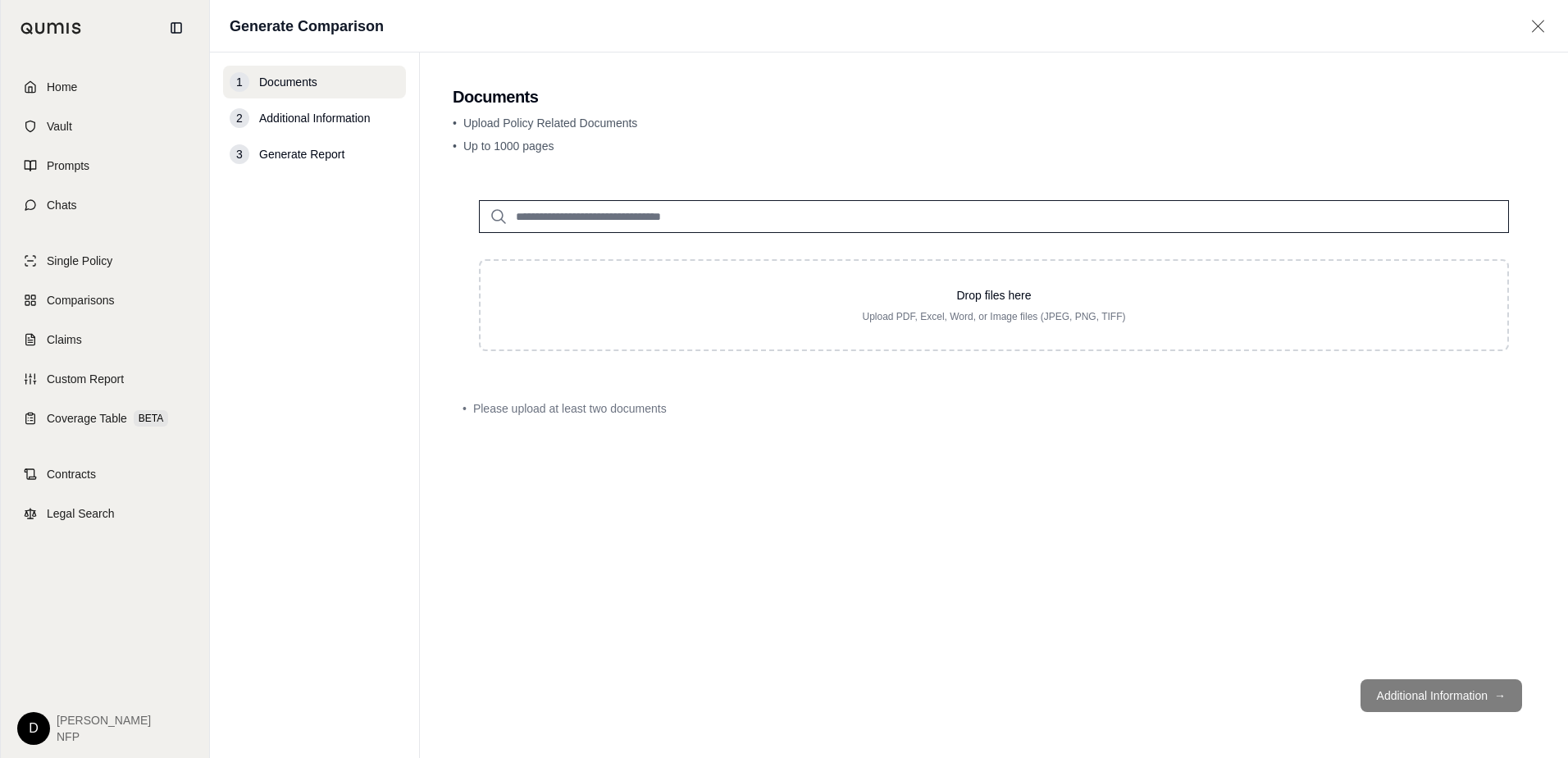
click at [632, 225] on input "search" at bounding box center [994, 217] width 1030 height 33
click at [509, 218] on input "search" at bounding box center [994, 217] width 1030 height 33
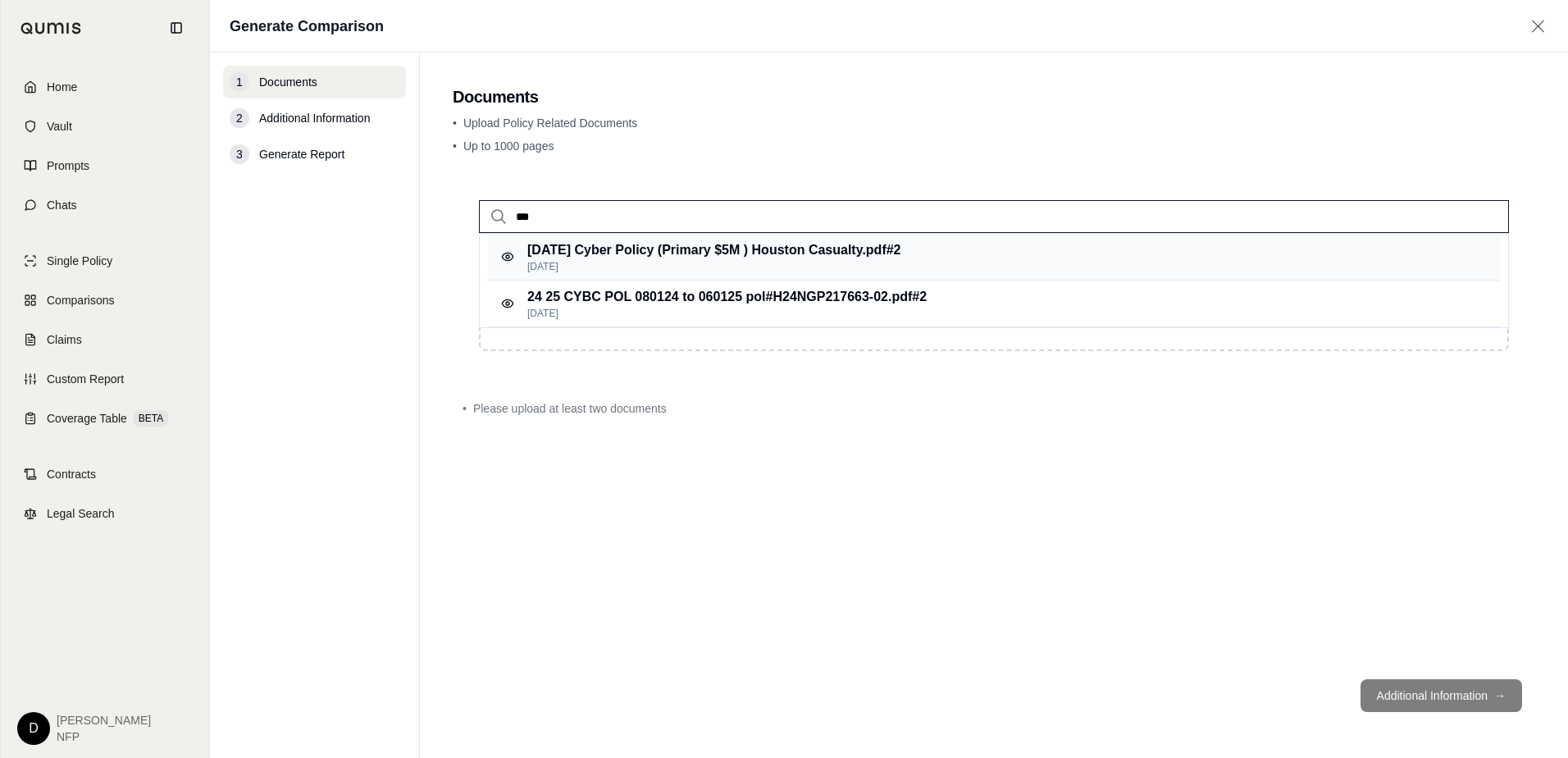
type input "***"
click at [883, 251] on p "[DATE] Cyber Policy (Primary $5M ) [GEOGRAPHIC_DATA] Casualty.pdf #2" at bounding box center [714, 251] width 374 height 20
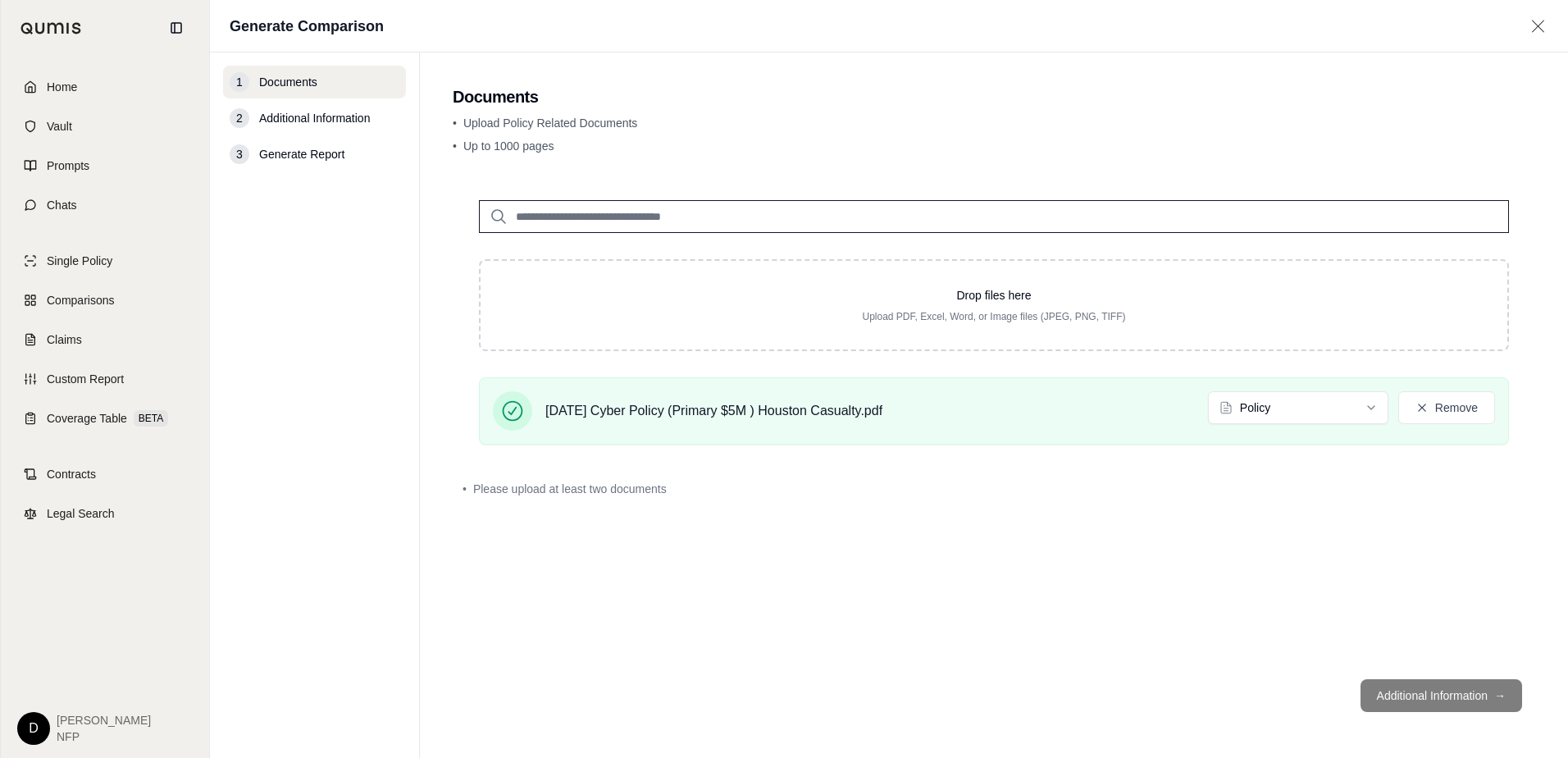
click at [886, 258] on div "Drop files here Upload PDF, Excel, Word, or Image files (JPEG, PNG, TIFF) [DATE…" at bounding box center [994, 316] width 1083 height 284
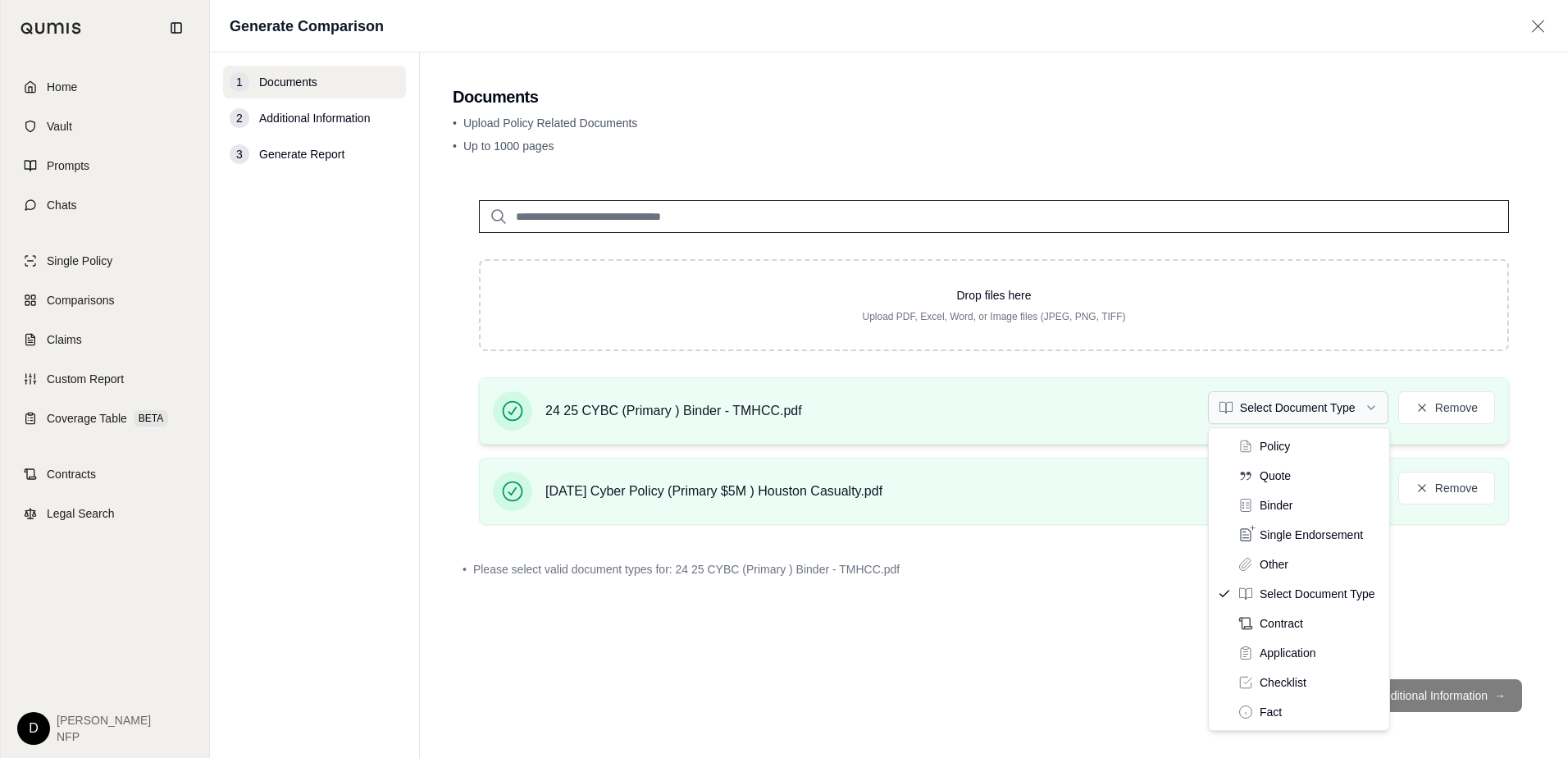
click at [1377, 407] on html "Home Vault Prompts Chats Single Policy Comparisons Claims Custom Report Coverag…" at bounding box center [784, 379] width 1568 height 758
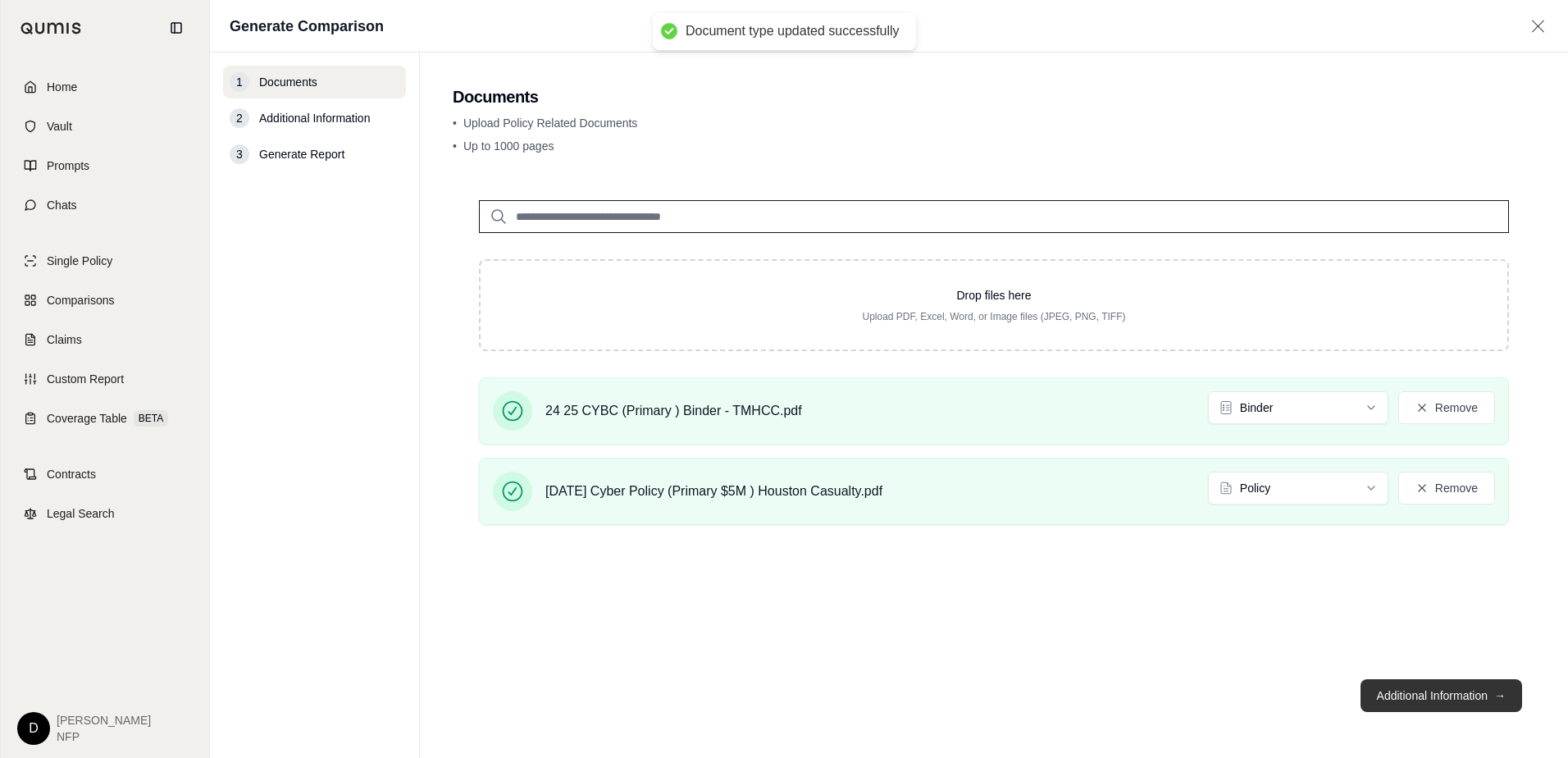
click at [1453, 700] on button "Additional Information →" at bounding box center [1441, 695] width 162 height 33
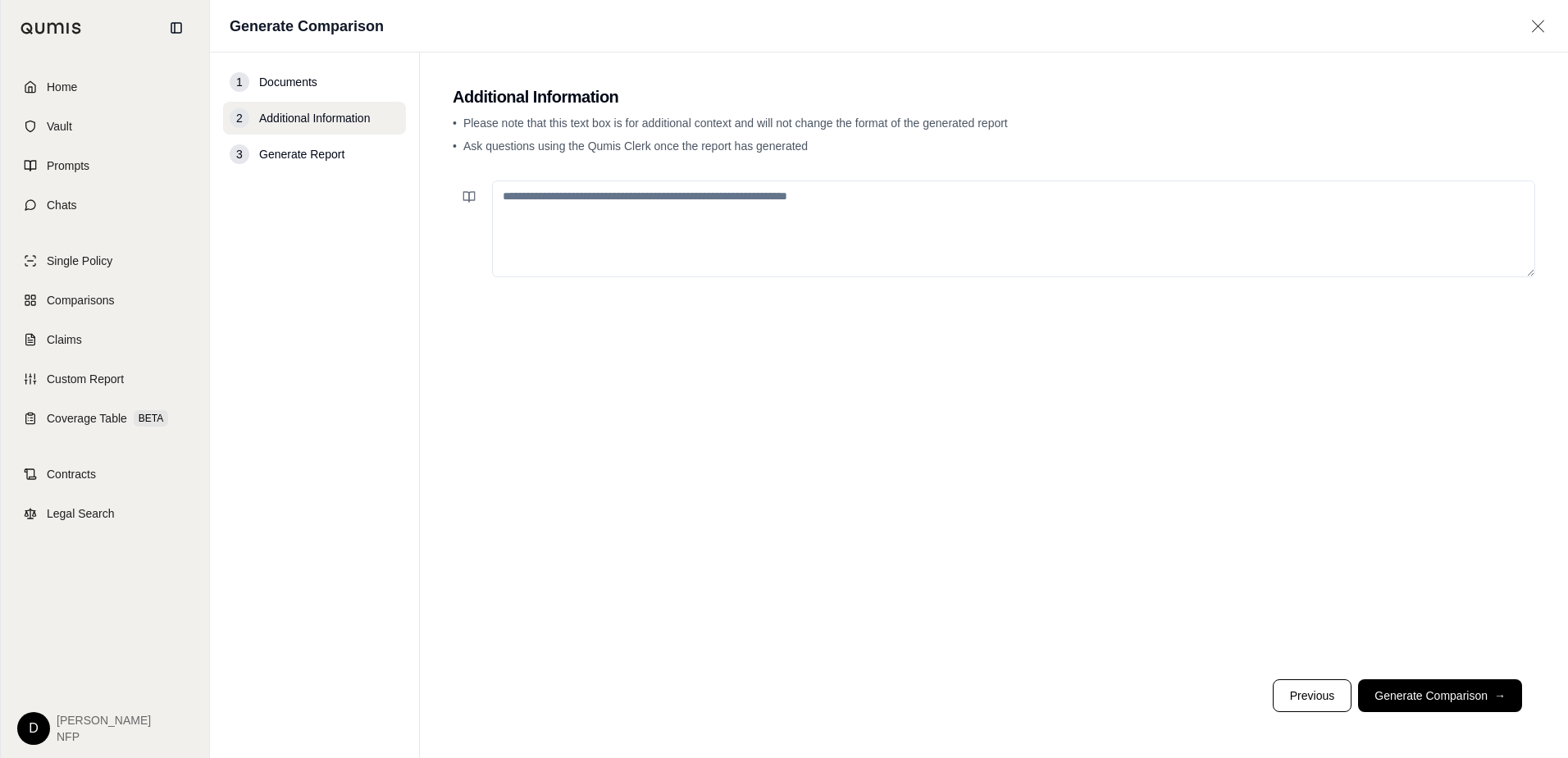
click at [692, 224] on textarea at bounding box center [1014, 229] width 1044 height 97
type textarea "**********"
click at [1403, 685] on button "Generate Comparison →" at bounding box center [1440, 695] width 164 height 33
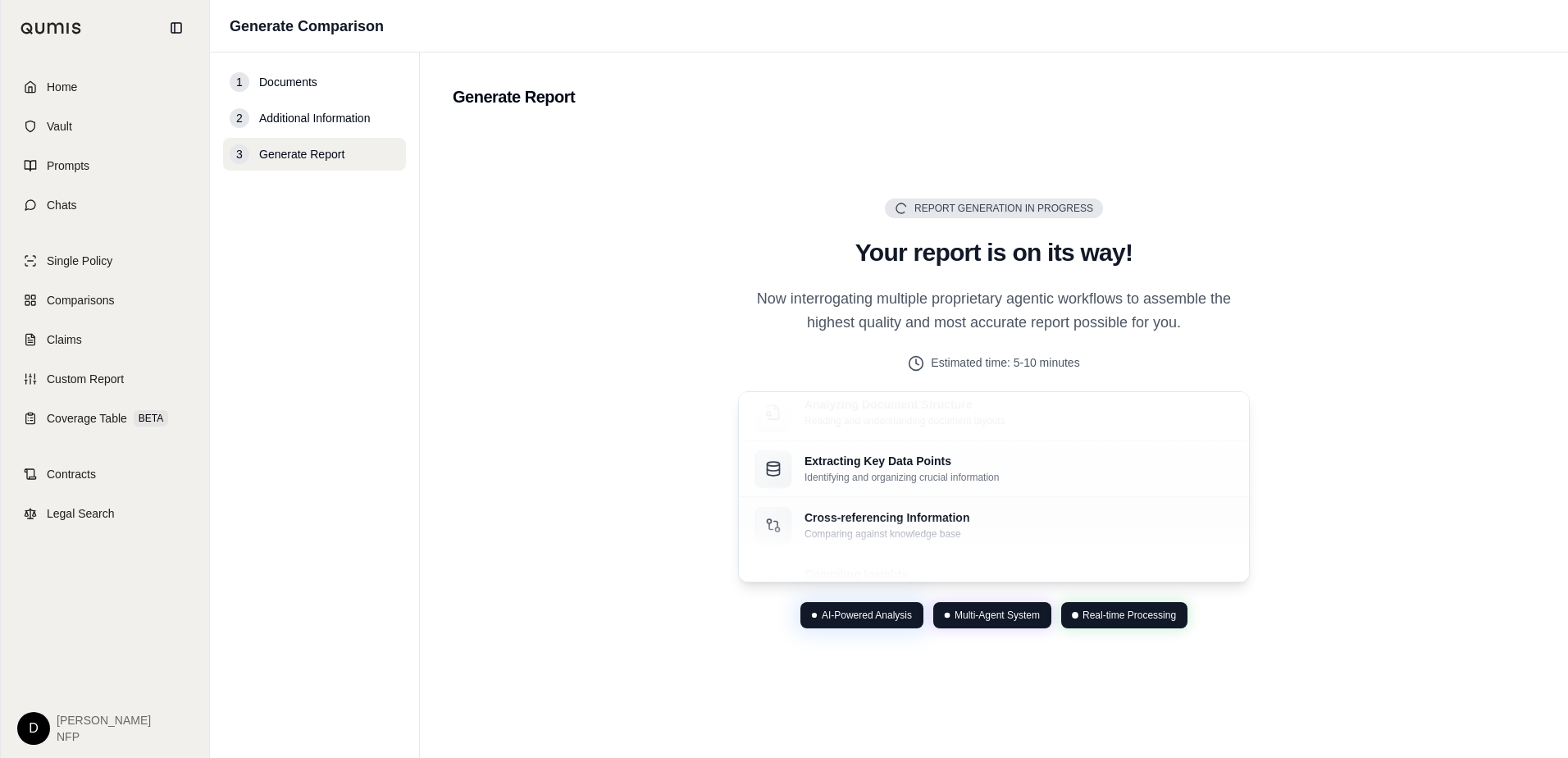
click at [628, 133] on div "Report Generation in Progress Generating Report Your report is on its way! Now …" at bounding box center [994, 413] width 1083 height 571
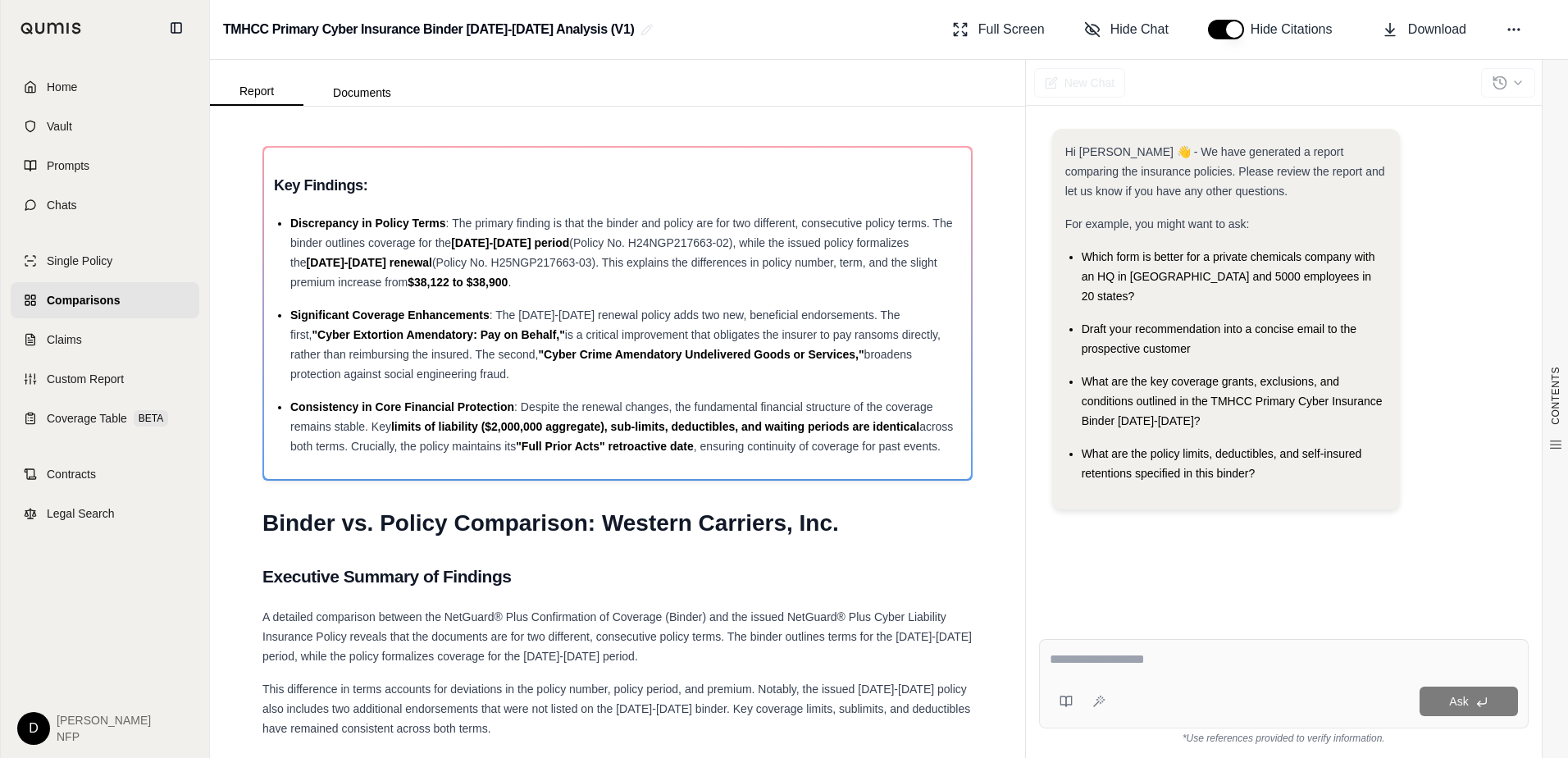
click at [87, 302] on span "Comparisons" at bounding box center [83, 300] width 73 height 16
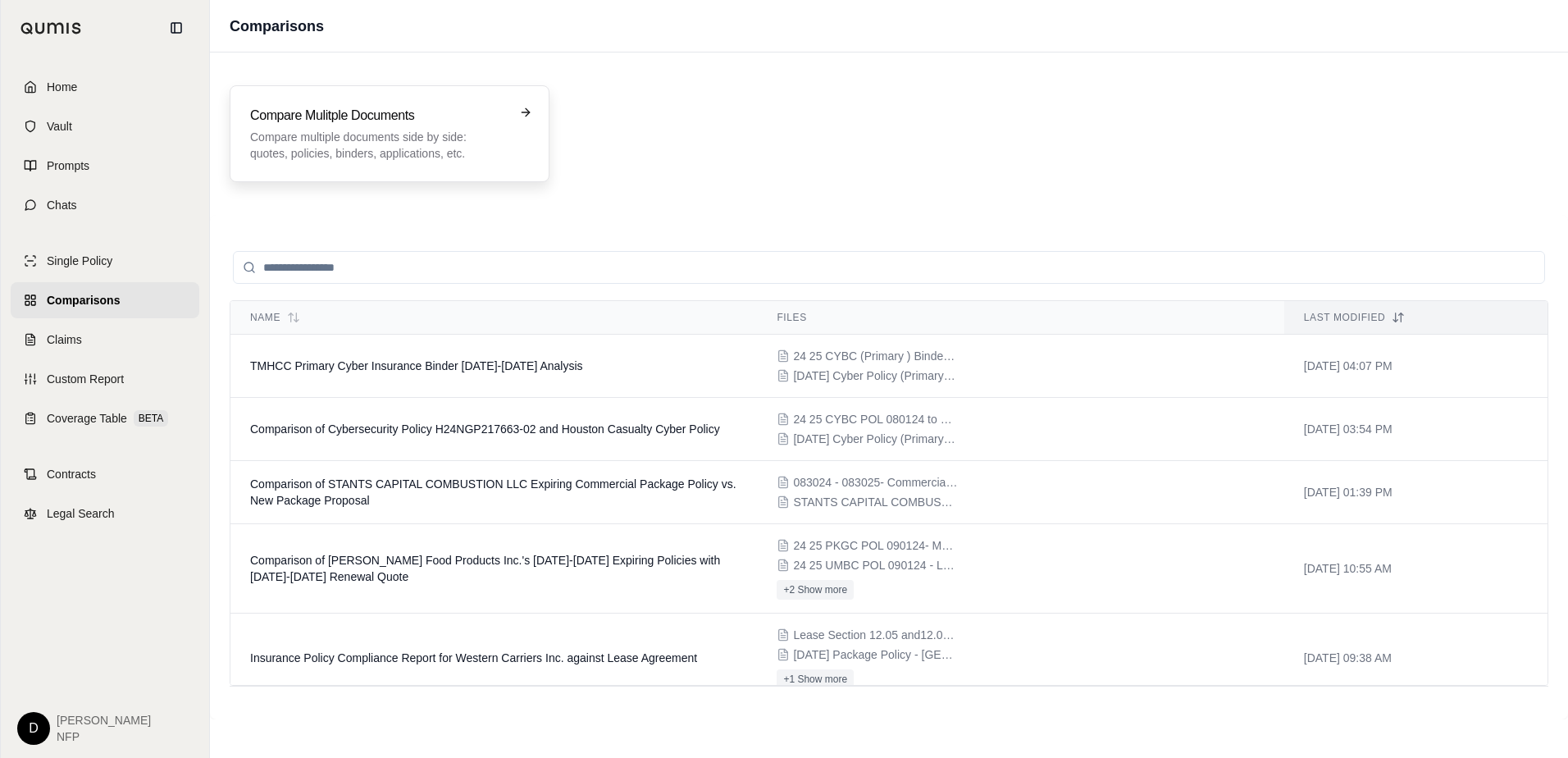
click at [502, 143] on p "Compare multiple documents side by side: quotes, policies, binders, application…" at bounding box center [378, 145] width 256 height 33
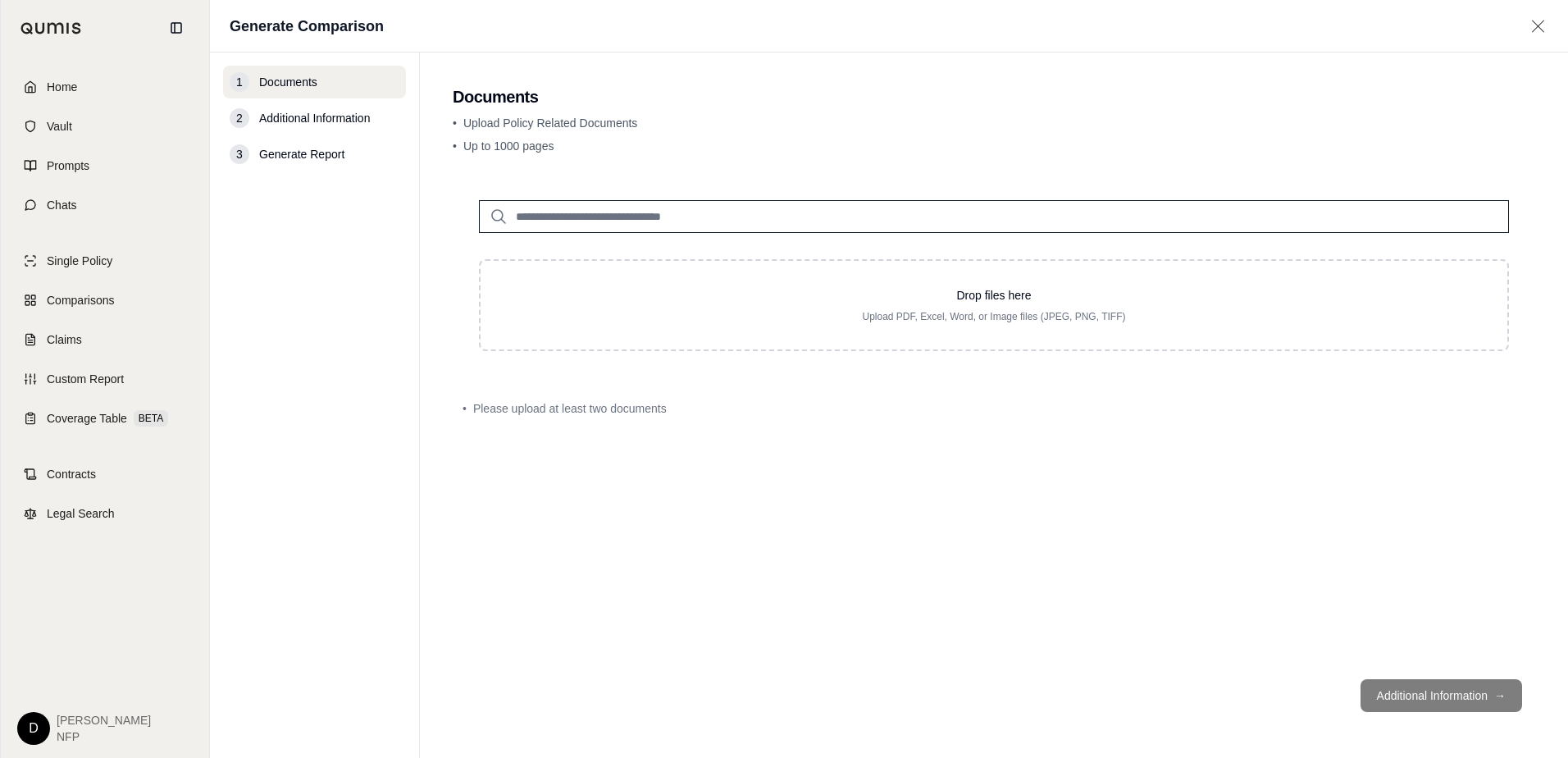
click at [564, 211] on input "search" at bounding box center [994, 217] width 1030 height 33
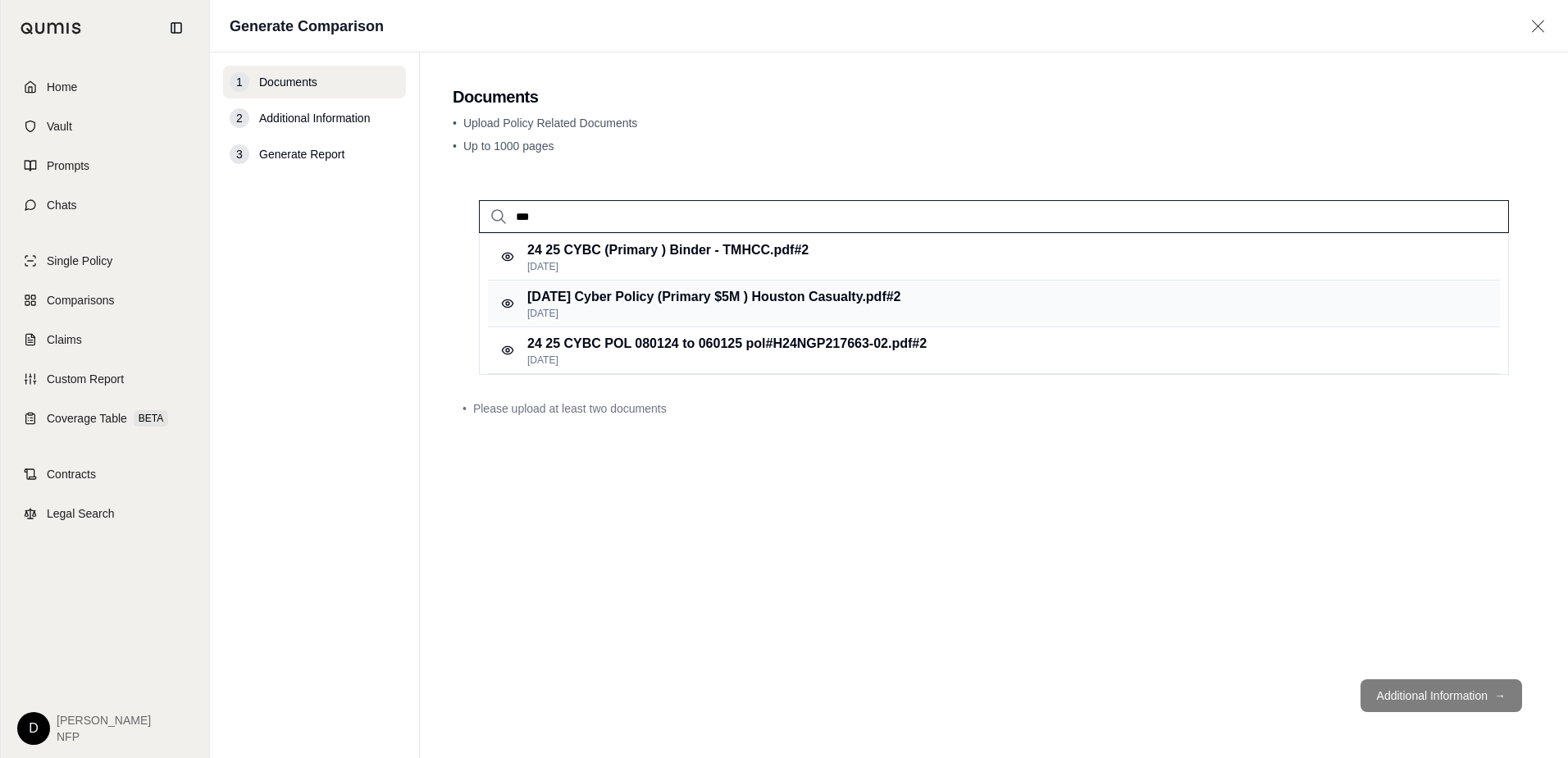
type input "***"
click at [559, 291] on p "[DATE] Cyber Policy (Primary $5M ) [GEOGRAPHIC_DATA] Casualty.pdf #2" at bounding box center [714, 297] width 374 height 20
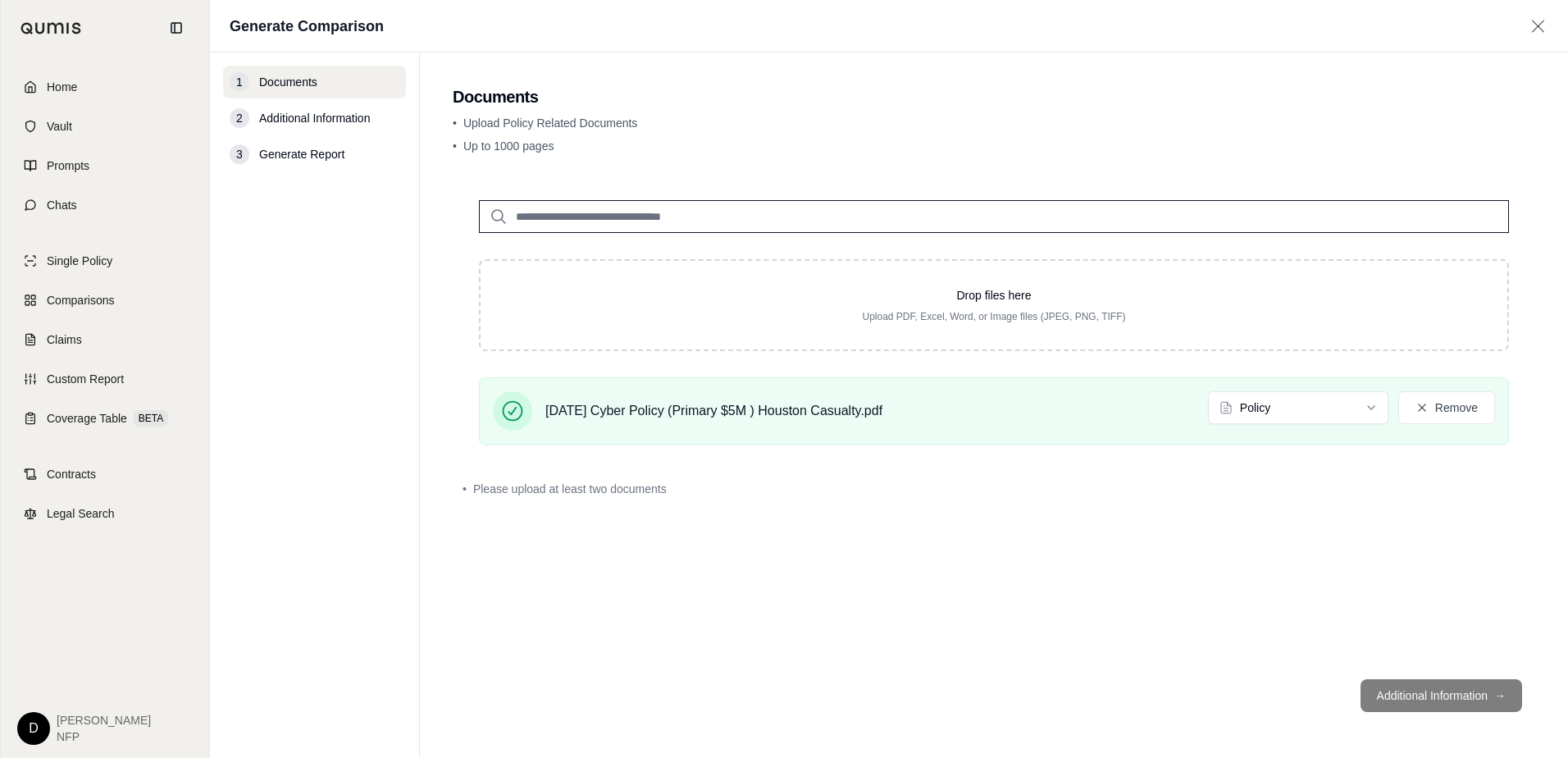
click at [731, 209] on input "search" at bounding box center [994, 217] width 1030 height 33
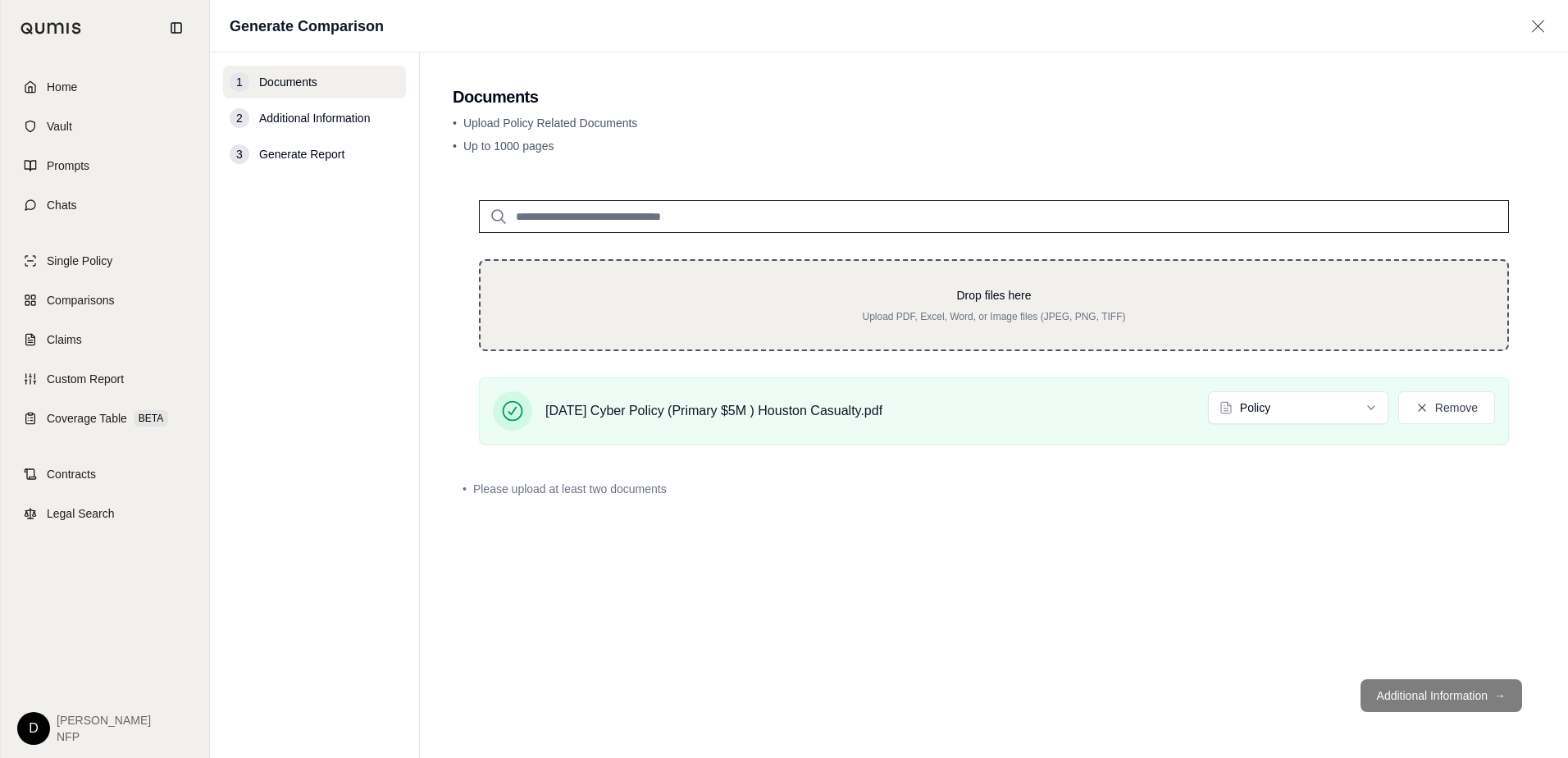
click at [940, 312] on p "Upload PDF, Excel, Word, or Image files (JPEG, PNG, TIFF)" at bounding box center [995, 317] width 975 height 13
type input "**********"
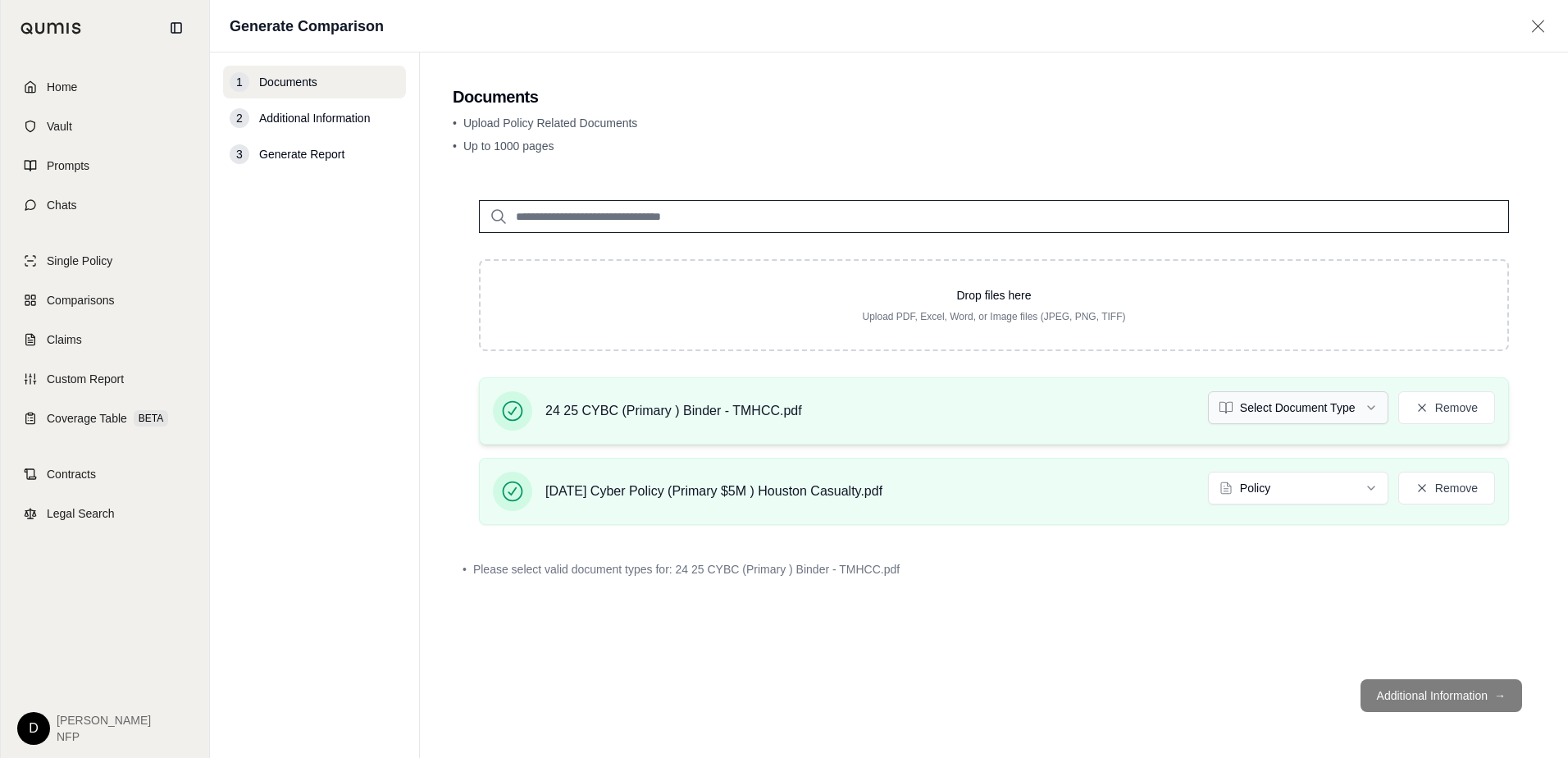
click at [1374, 410] on html "Home Vault Prompts Chats Single Policy Comparisons Claims Custom Report Coverag…" at bounding box center [784, 379] width 1568 height 758
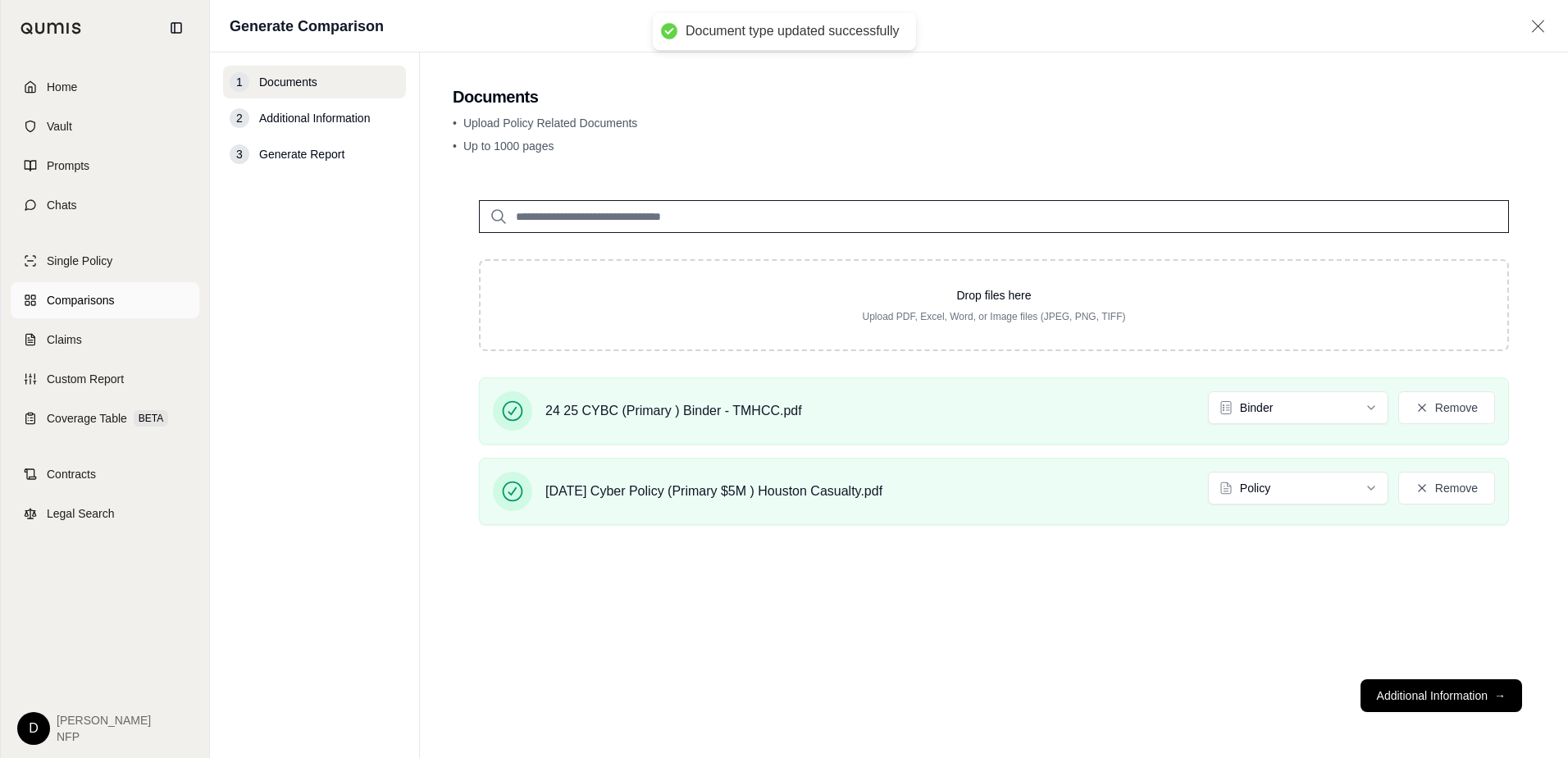
click at [106, 290] on link "Comparisons" at bounding box center [105, 300] width 189 height 36
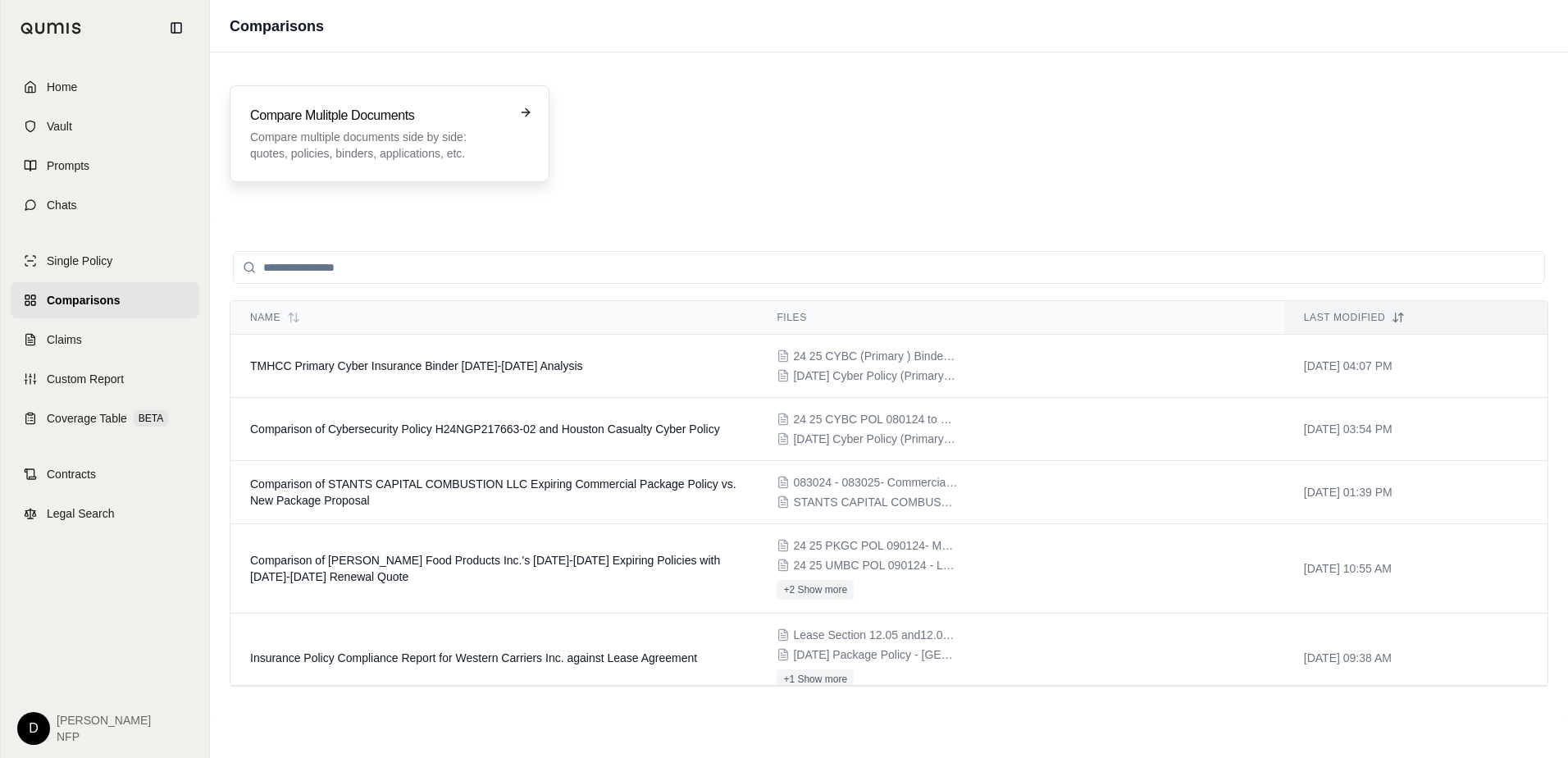
click at [422, 137] on p "Compare multiple documents side by side: quotes, policies, binders, application…" at bounding box center [378, 145] width 256 height 33
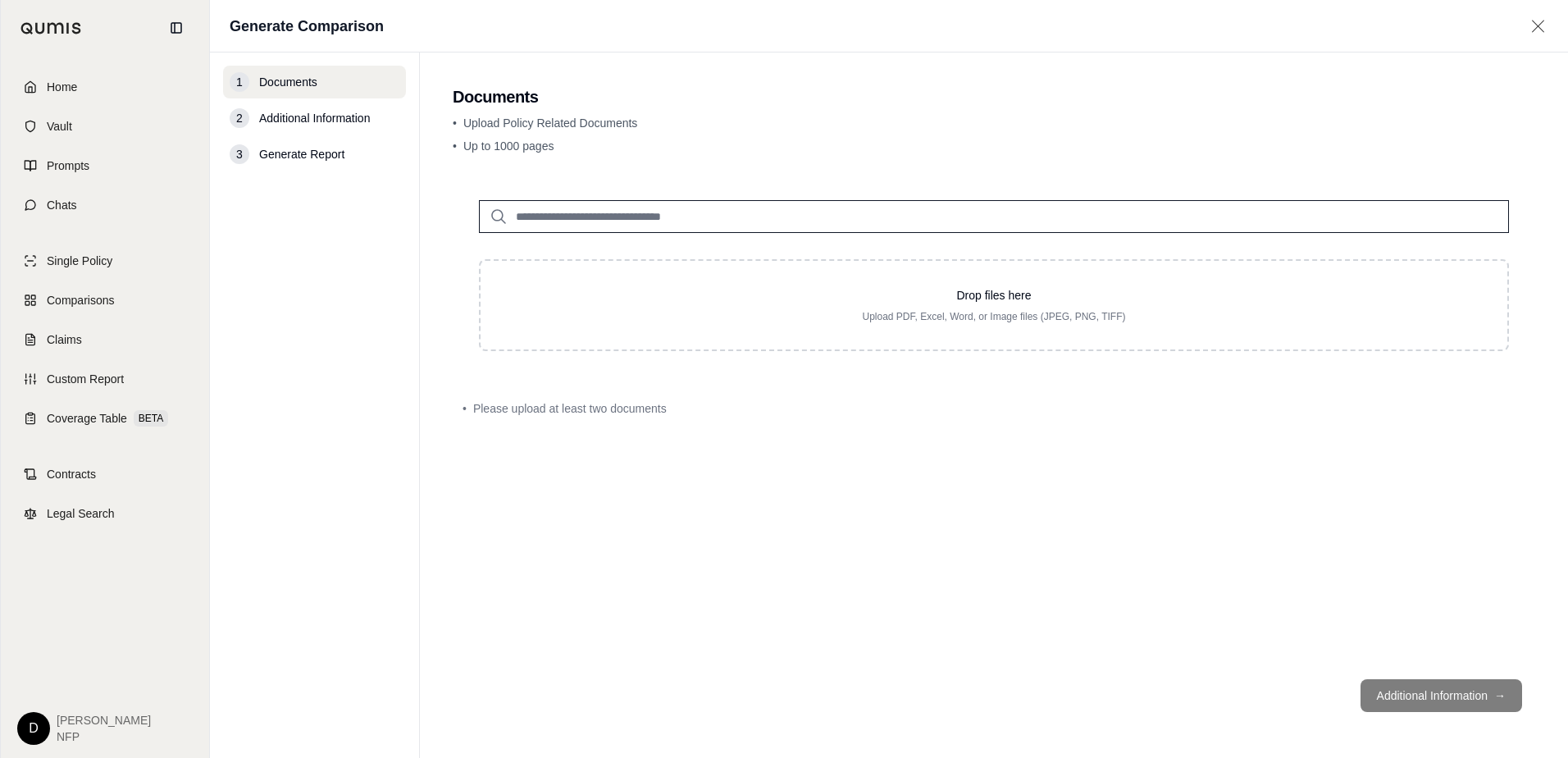
click at [637, 222] on input "search" at bounding box center [994, 217] width 1030 height 33
type input "***"
drag, startPoint x: 635, startPoint y: 221, endPoint x: 345, endPoint y: 212, distance: 290.1
click at [345, 212] on div "1 Documents 2 Additional Information 3 Generate Report Documents • Upload Polic…" at bounding box center [888, 405] width 1358 height 705
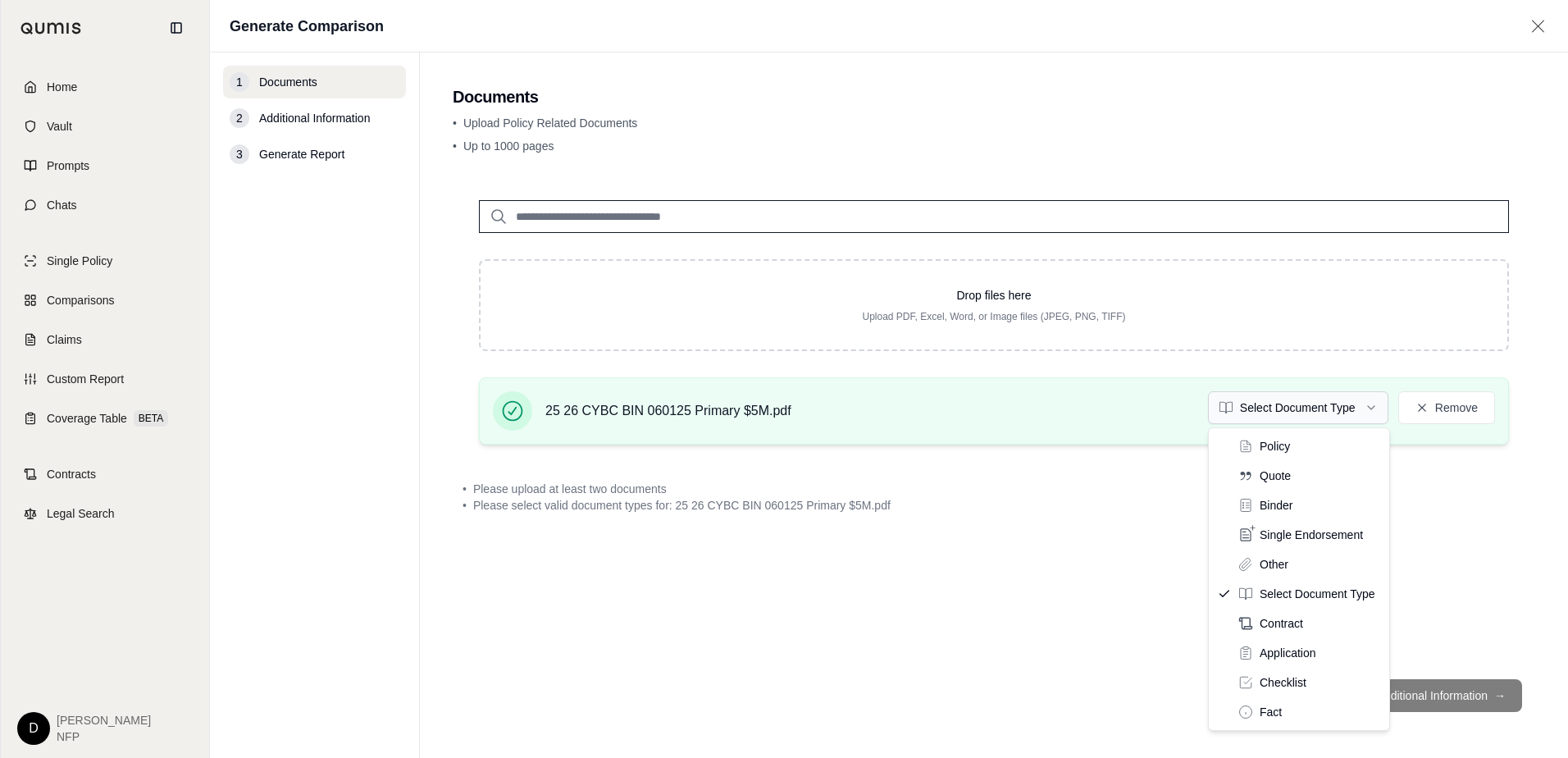
click at [1368, 408] on html "Home Vault Prompts Chats Single Policy Comparisons Claims Custom Report Coverag…" at bounding box center [784, 379] width 1568 height 758
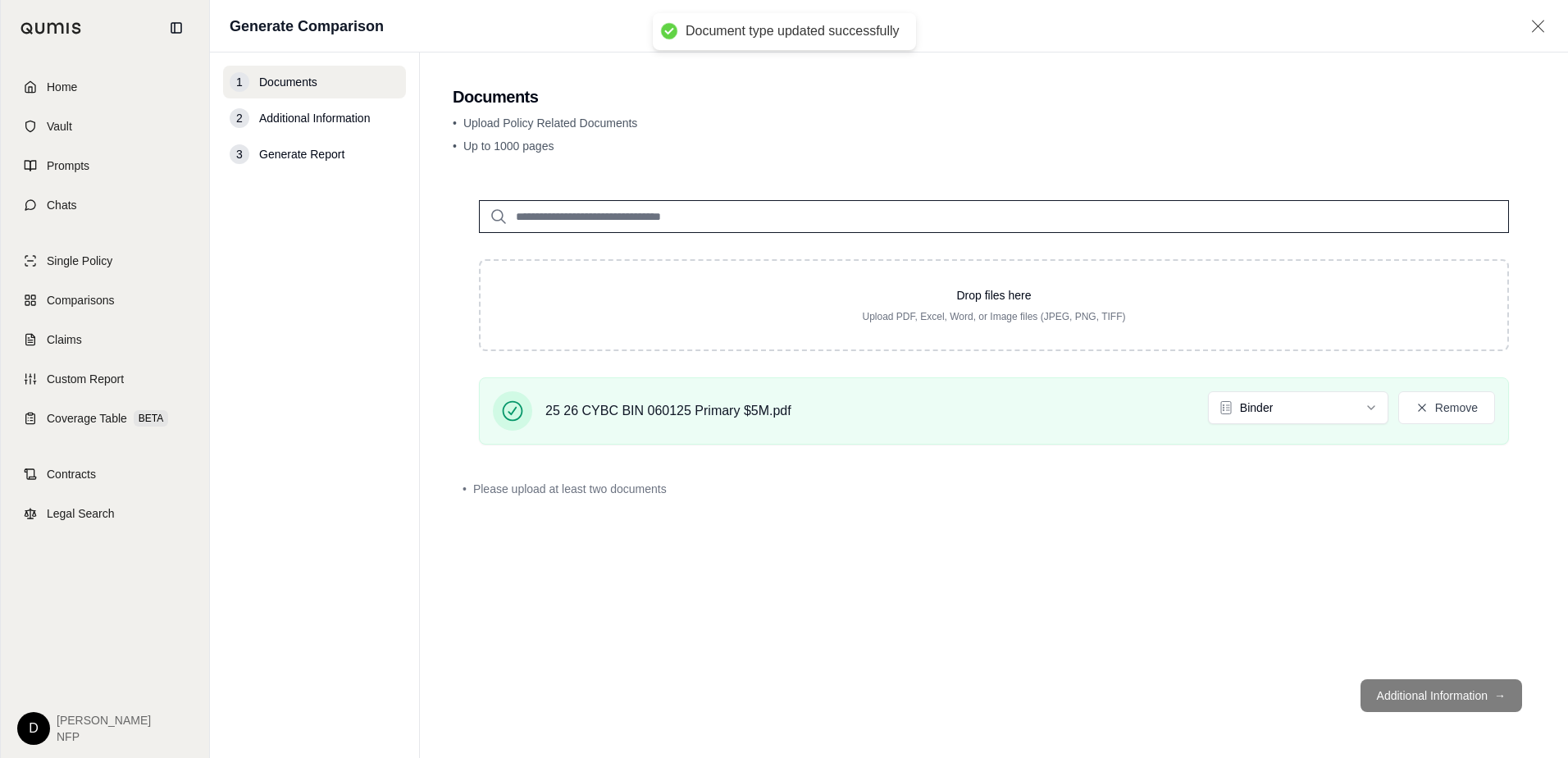
click at [685, 225] on input "search" at bounding box center [994, 217] width 1030 height 33
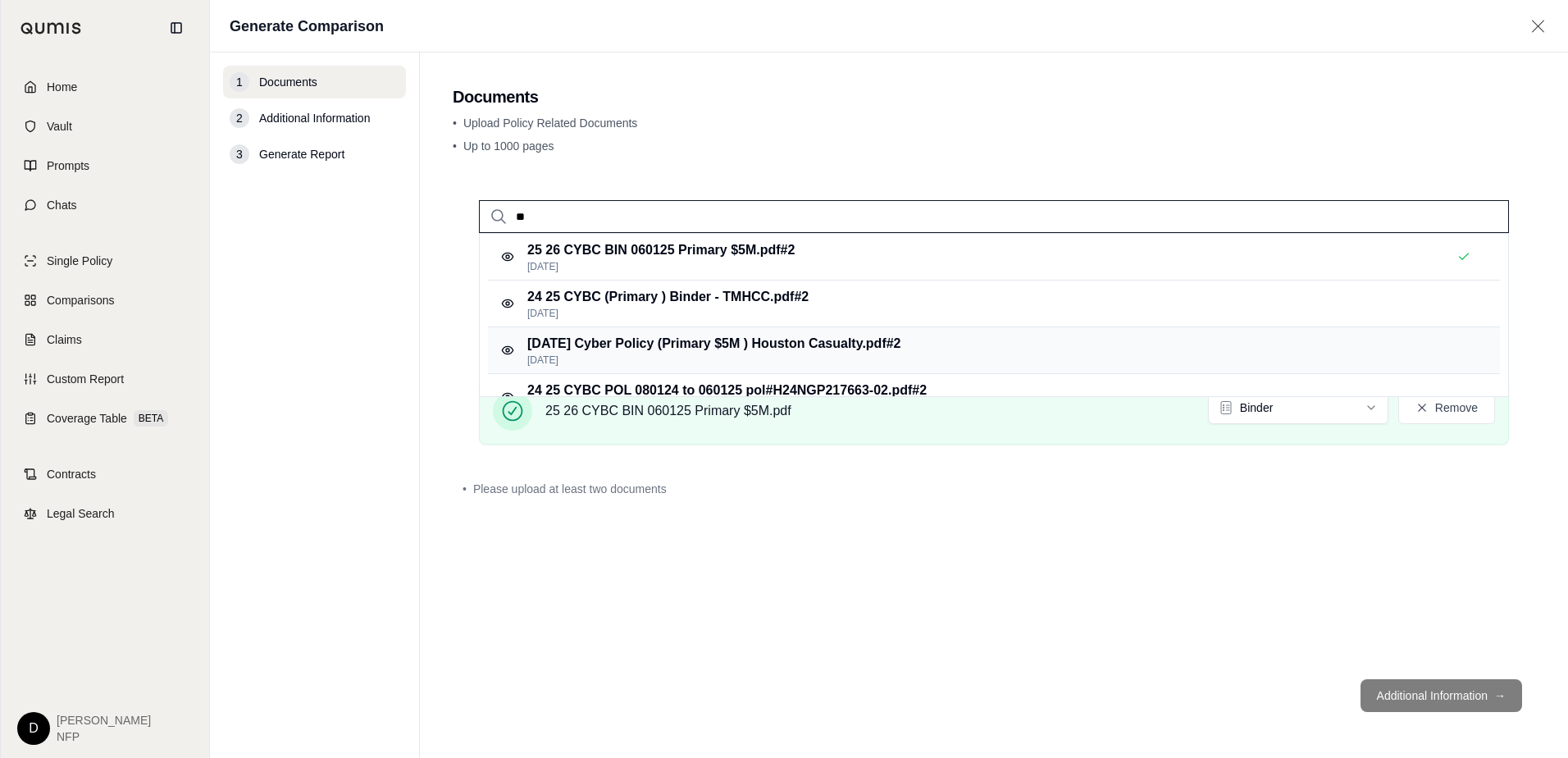
type input "**"
click at [713, 353] on p "[DATE] Cyber Policy (Primary $5M ) [GEOGRAPHIC_DATA] Casualty.pdf #2" at bounding box center [714, 344] width 374 height 20
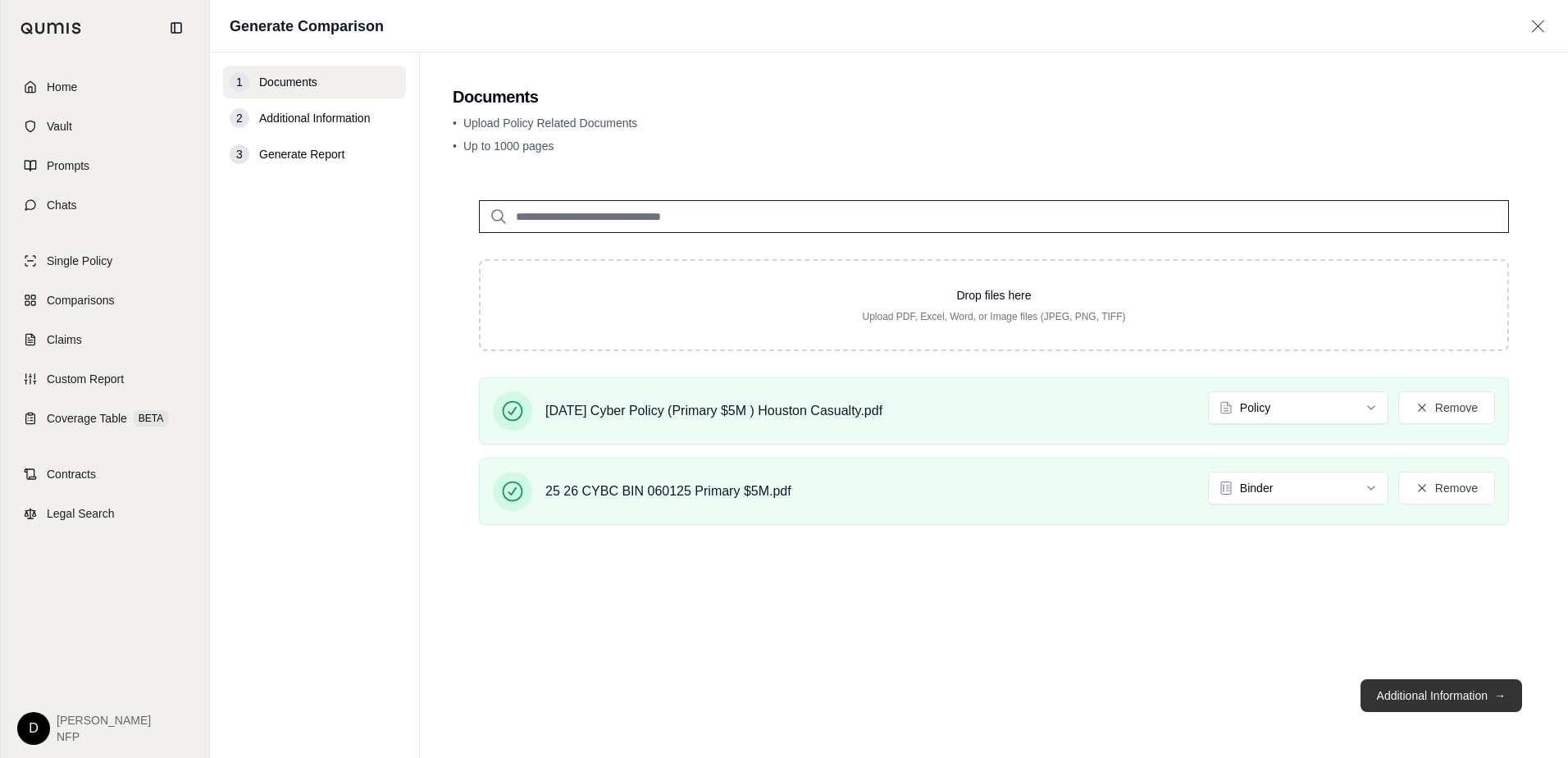
click at [1453, 694] on button "Additional Information →" at bounding box center [1441, 695] width 162 height 33
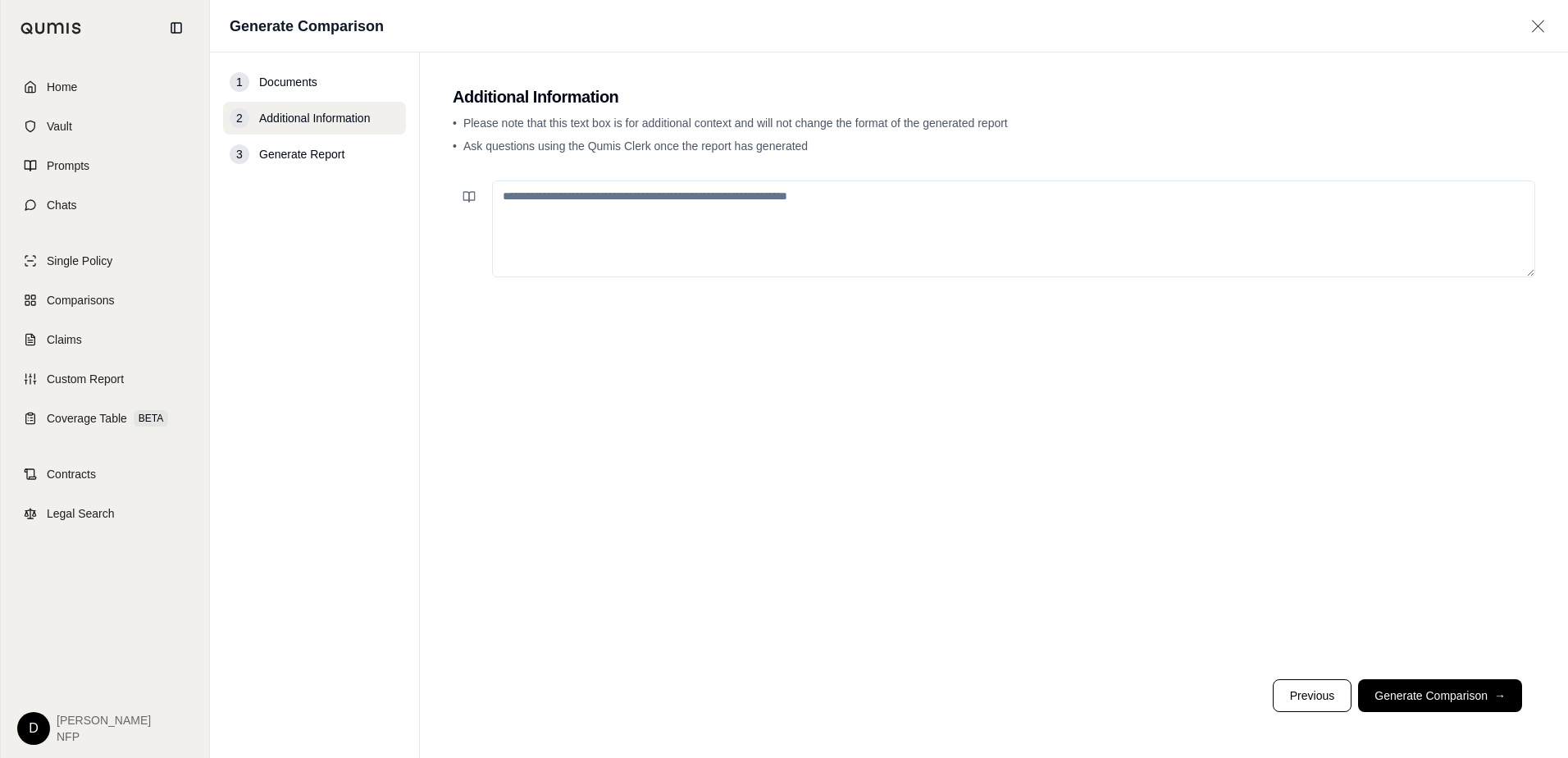
click at [753, 243] on textarea at bounding box center [1014, 229] width 1044 height 97
type textarea "**********"
click at [1428, 695] on button "Generate Comparison →" at bounding box center [1440, 695] width 164 height 33
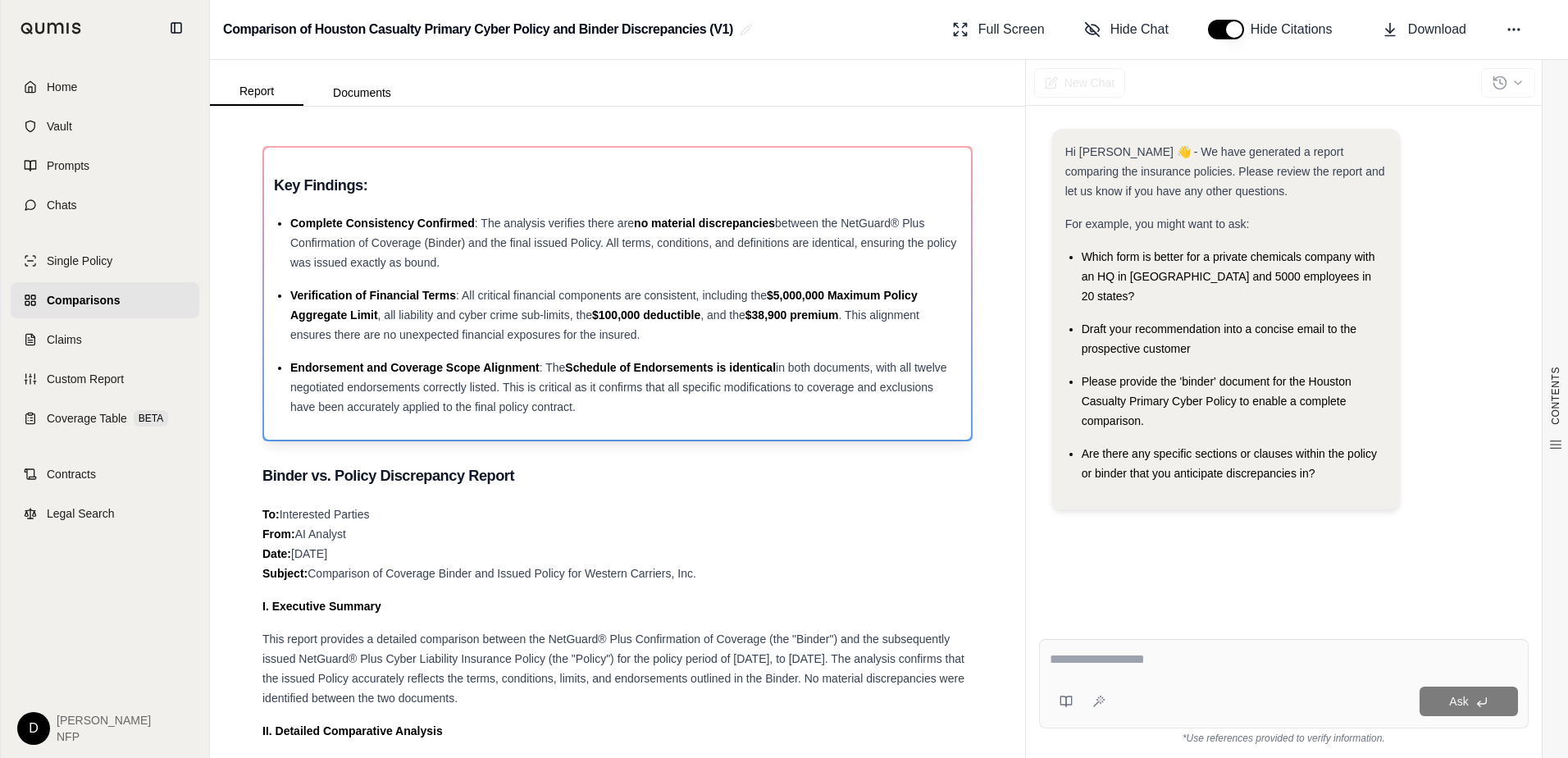
drag, startPoint x: 279, startPoint y: 184, endPoint x: 638, endPoint y: 413, distance: 425.8
click at [638, 413] on div "Key Findings: Complete Consistency Confirmed : The analysis verifies there are …" at bounding box center [617, 293] width 687 height 246
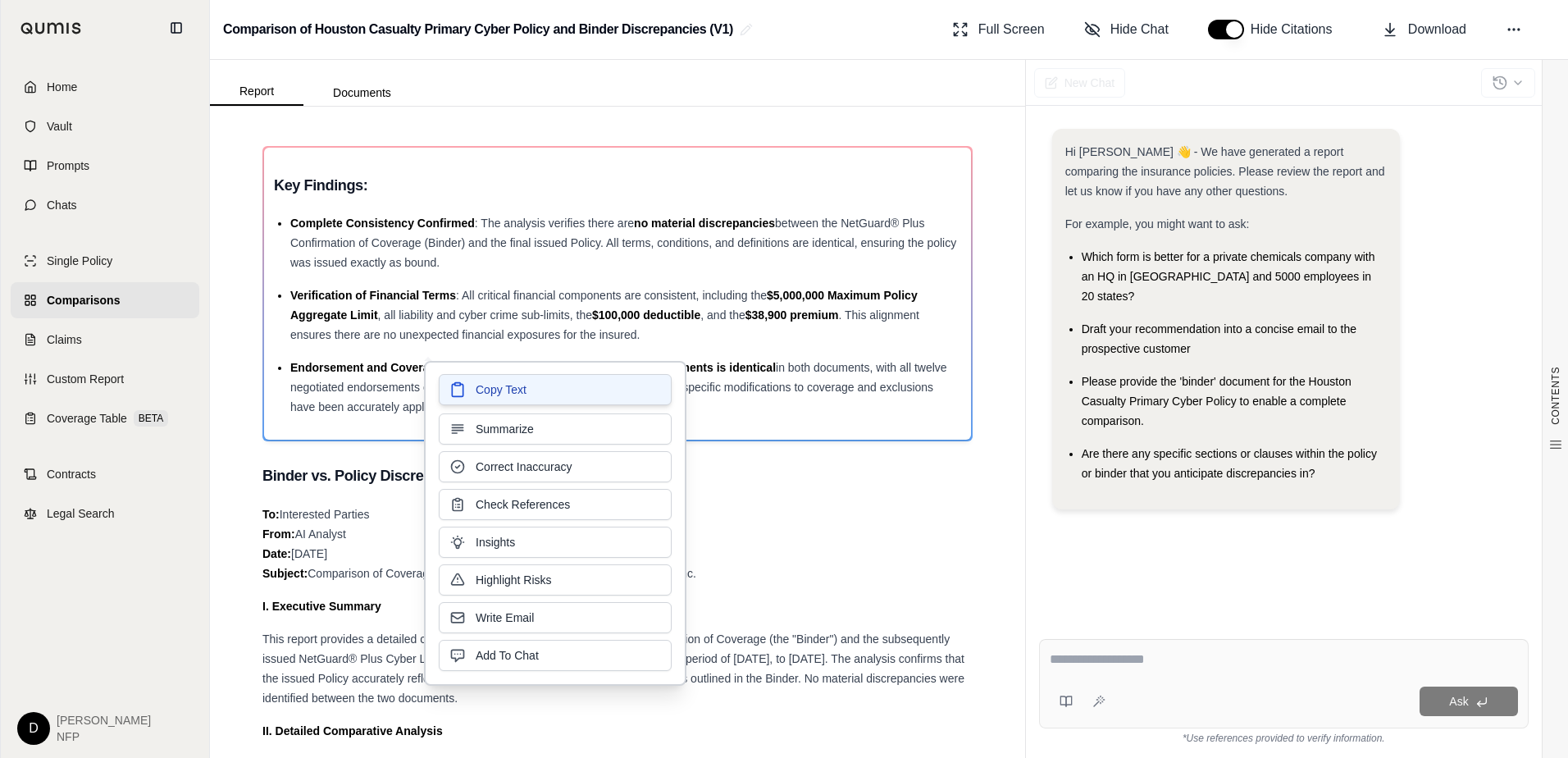
click at [508, 389] on span "Copy Text" at bounding box center [501, 389] width 51 height 16
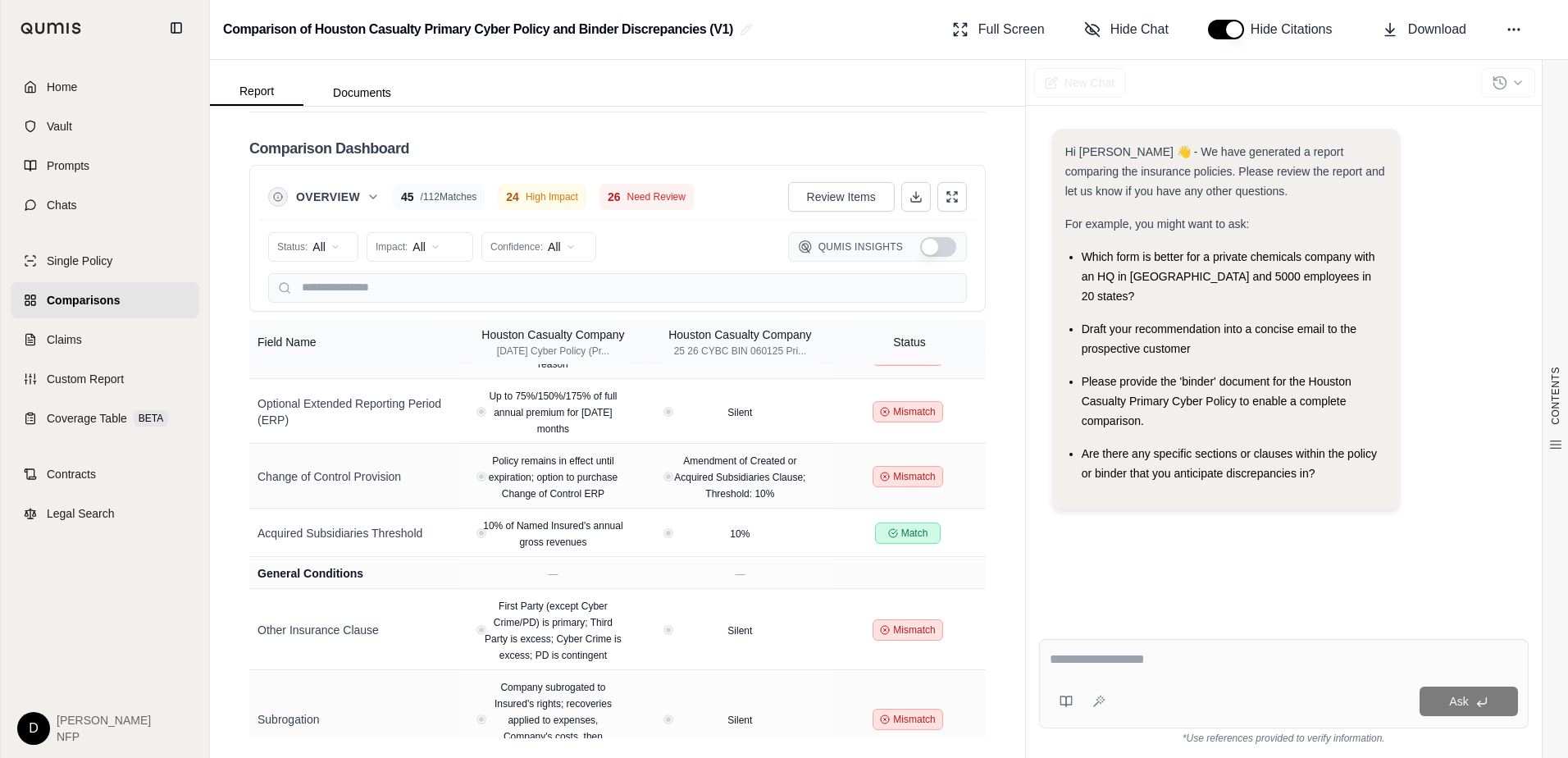
scroll to position [4472, 0]
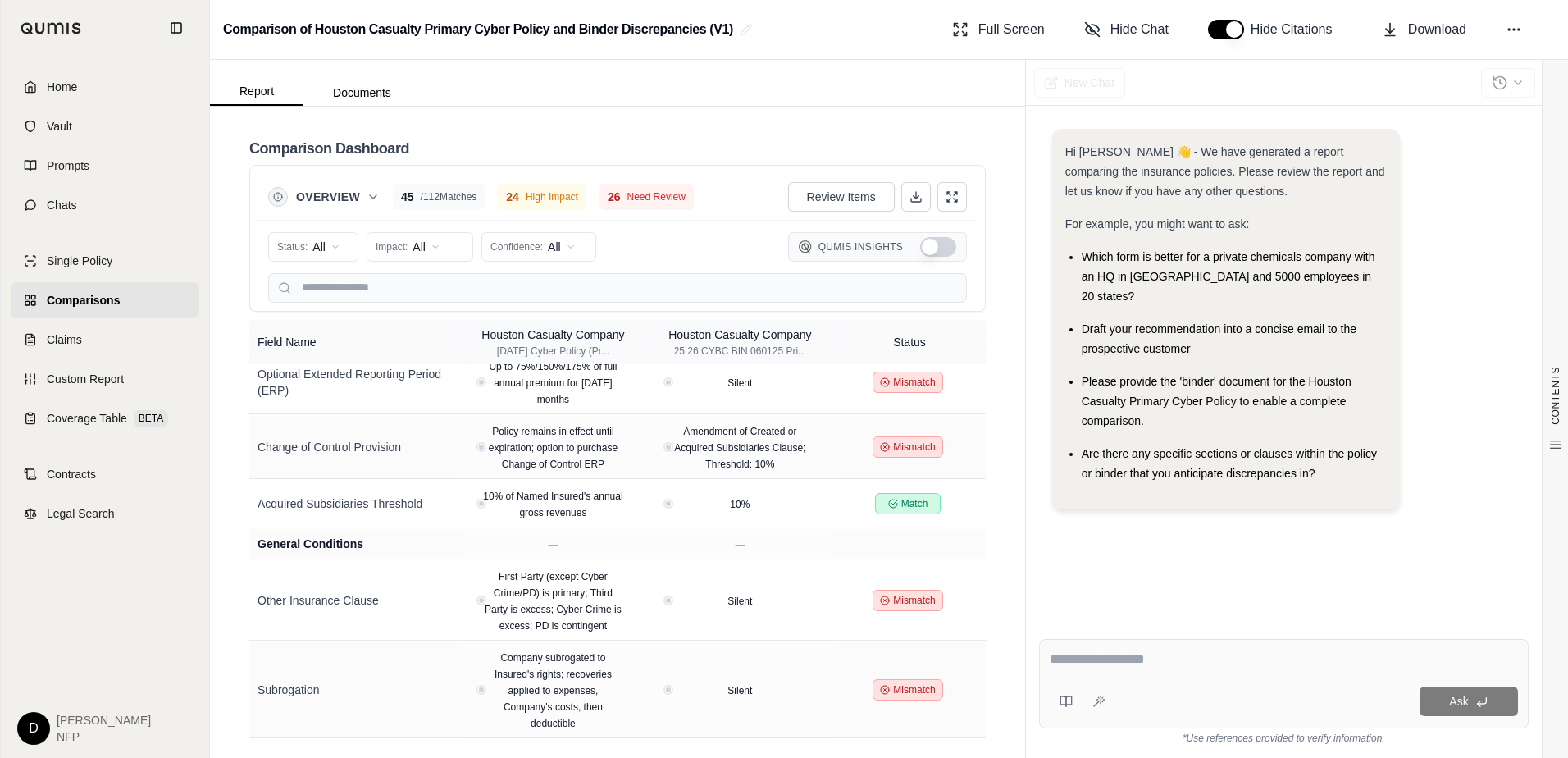
click at [1030, 679] on div "Ask *Use references provided to verify information." at bounding box center [1284, 693] width 516 height 133
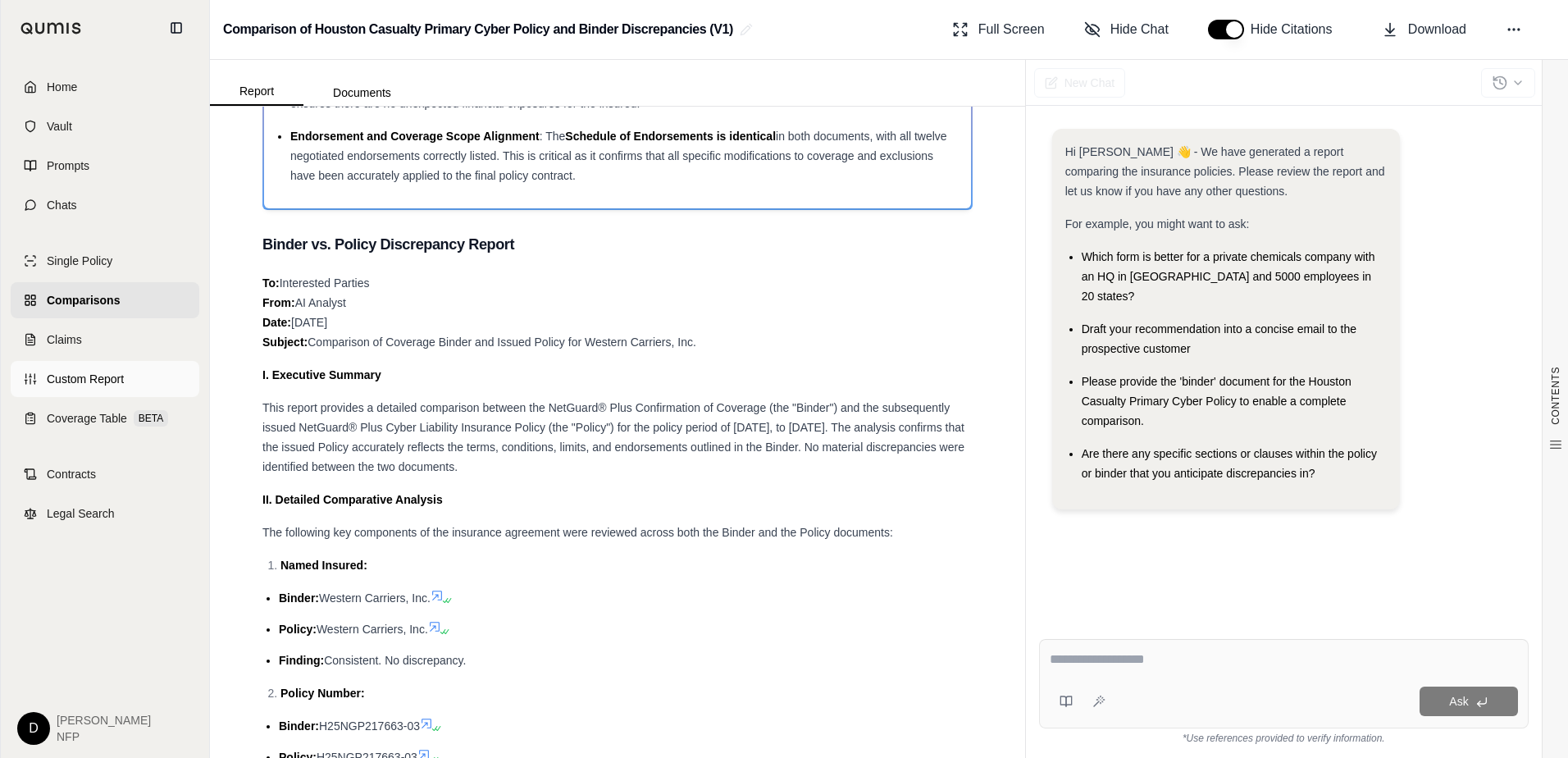
scroll to position [246, 0]
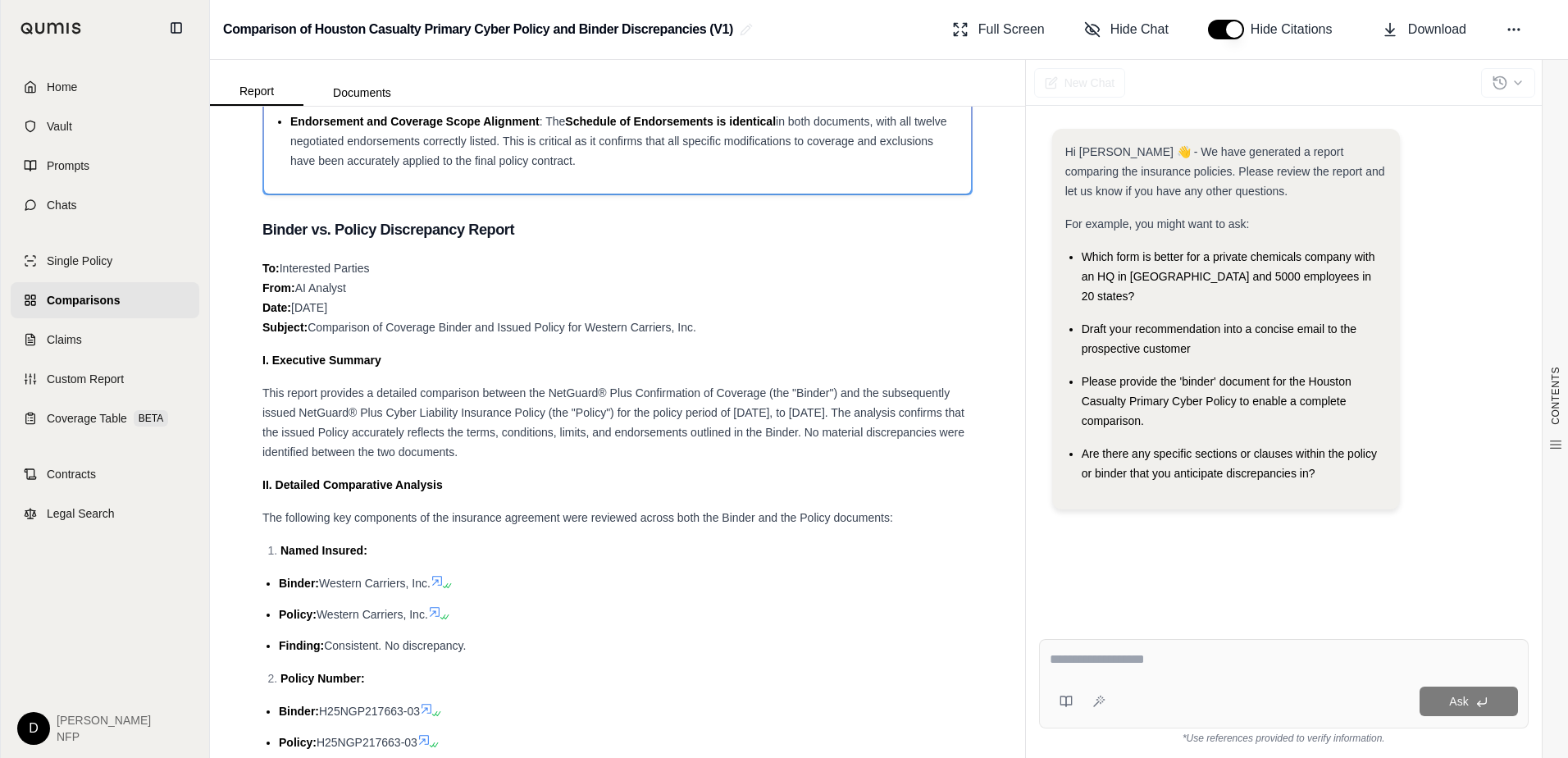
click at [712, 549] on li "Named Insured:" at bounding box center [626, 551] width 692 height 20
